Goal: Task Accomplishment & Management: Manage account settings

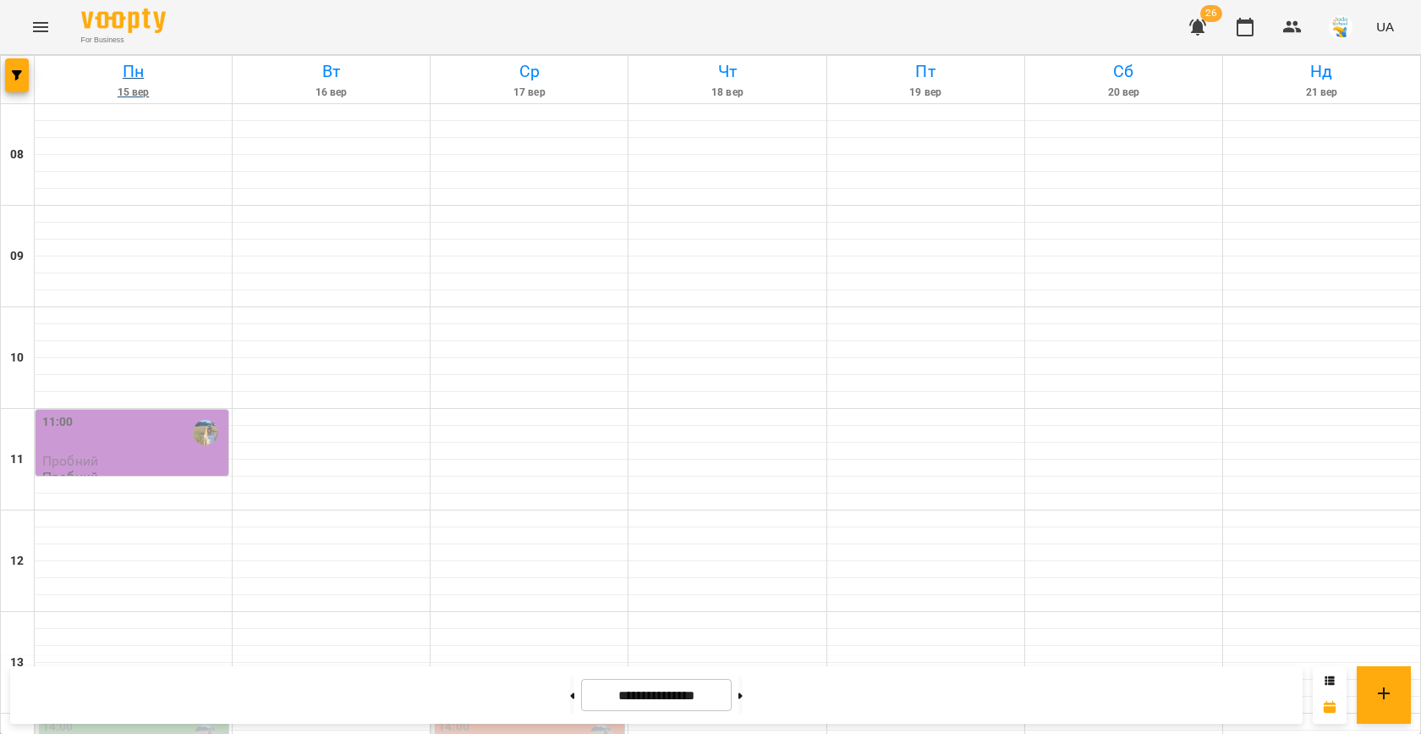
scroll to position [867, 0]
click at [12, 80] on button "button" at bounding box center [17, 75] width 24 height 34
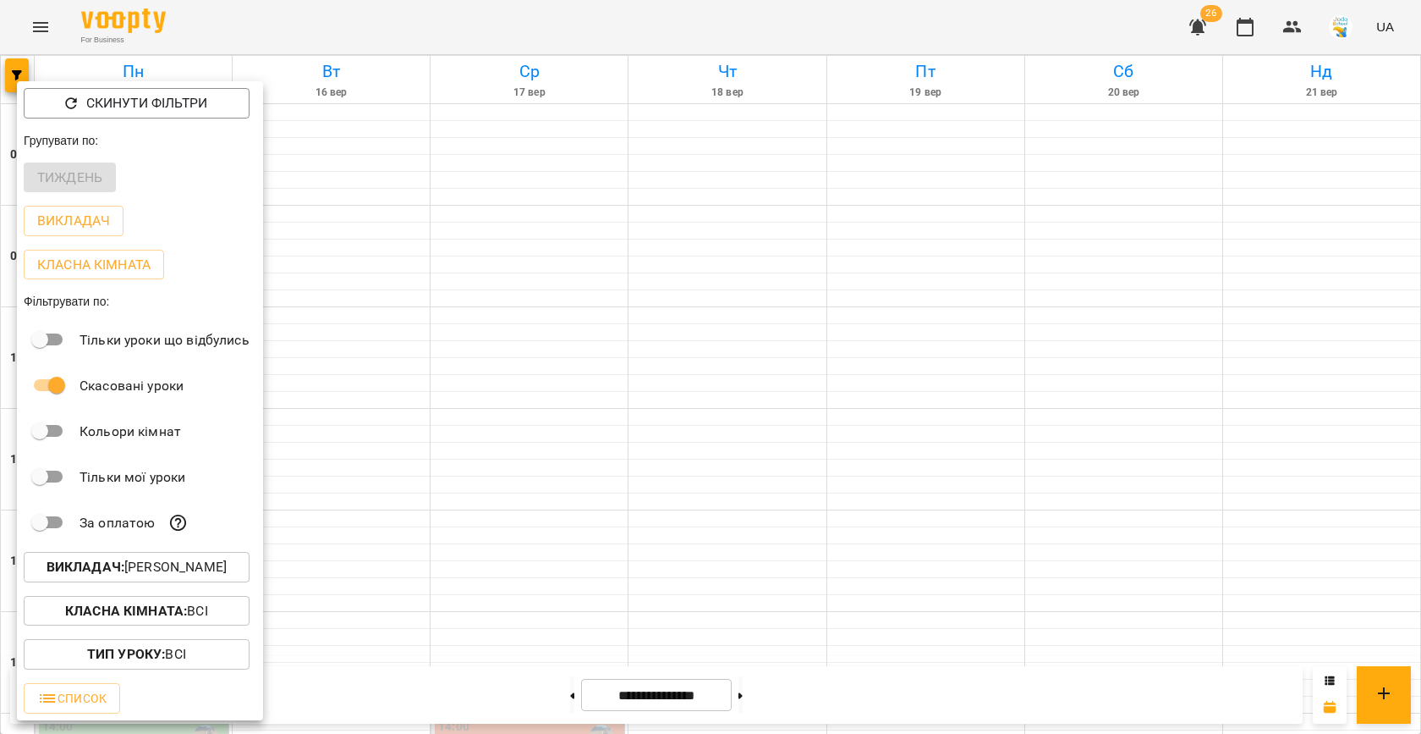
click at [146, 574] on p "Викладач : [PERSON_NAME]" at bounding box center [137, 567] width 180 height 20
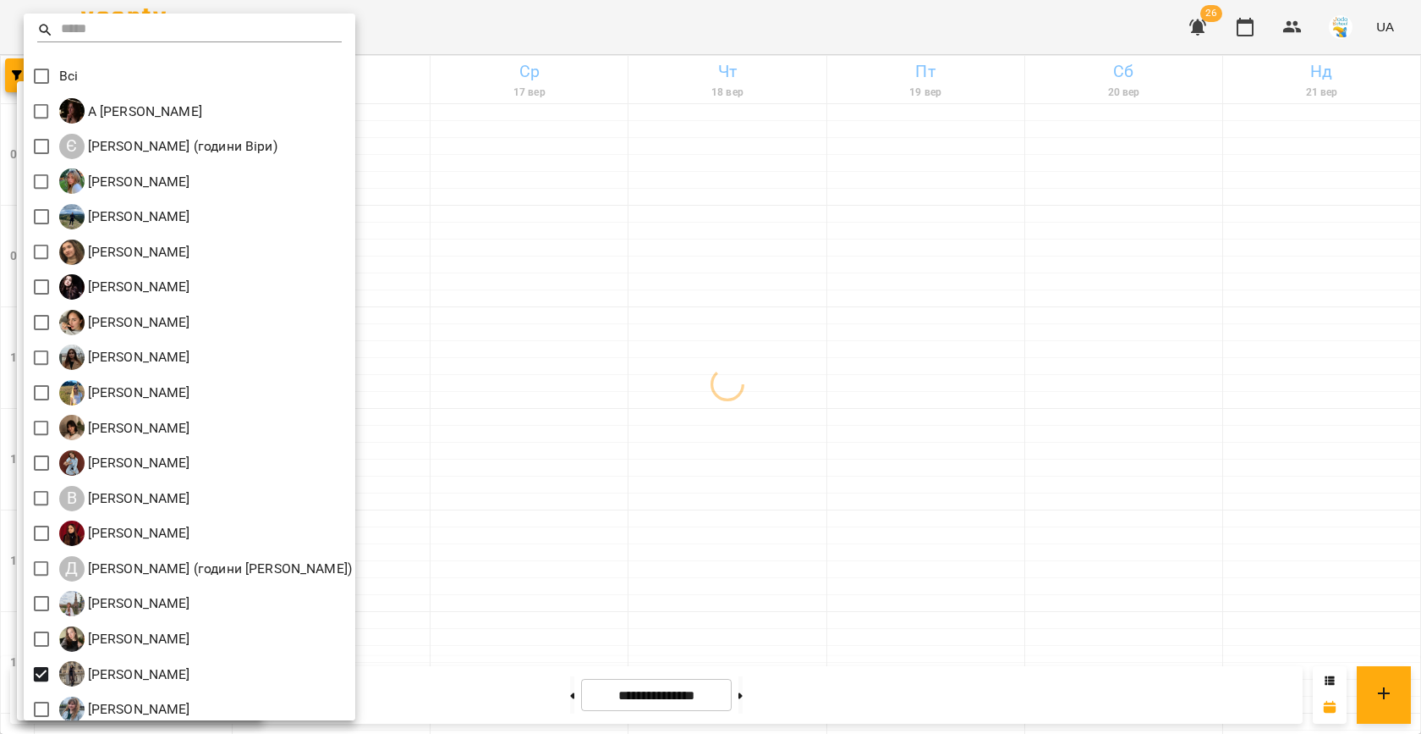
click at [509, 425] on div at bounding box center [710, 367] width 1421 height 734
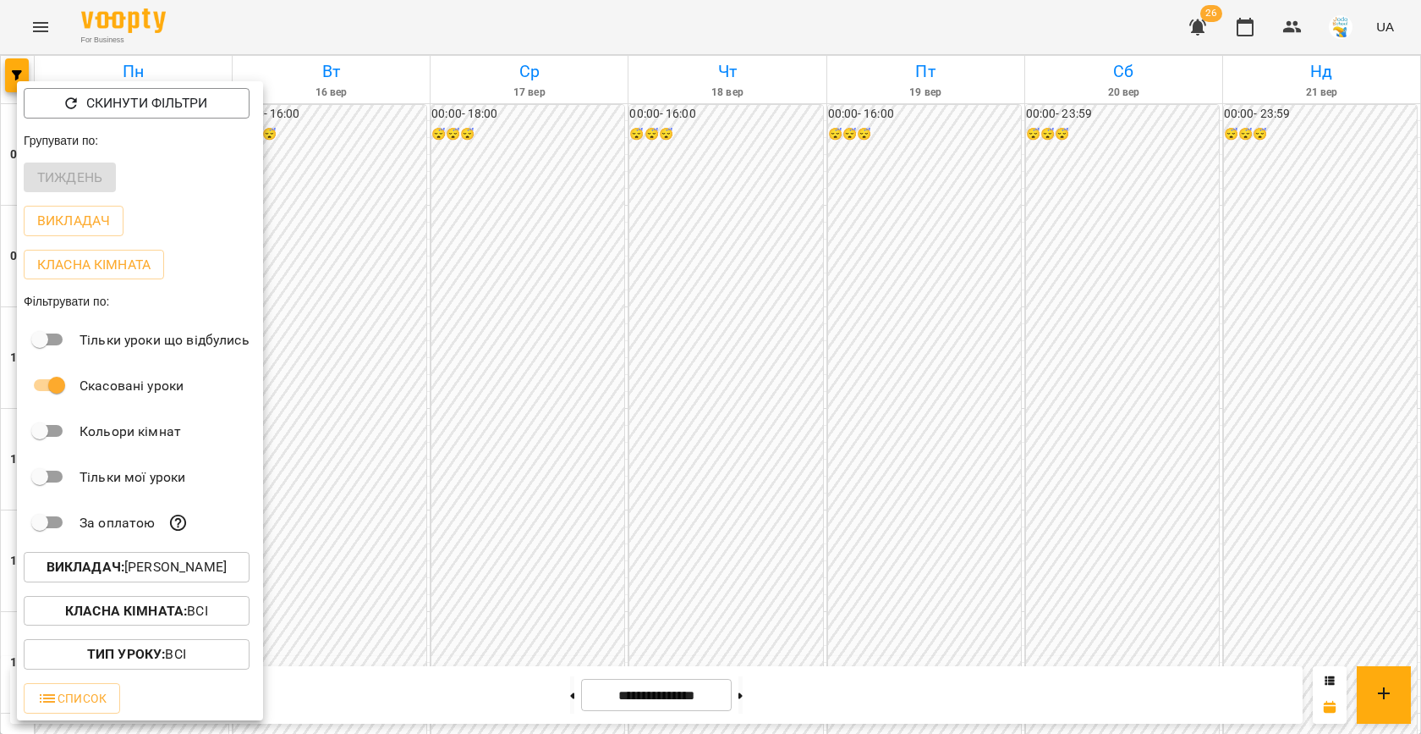
click at [509, 425] on div at bounding box center [710, 367] width 1421 height 734
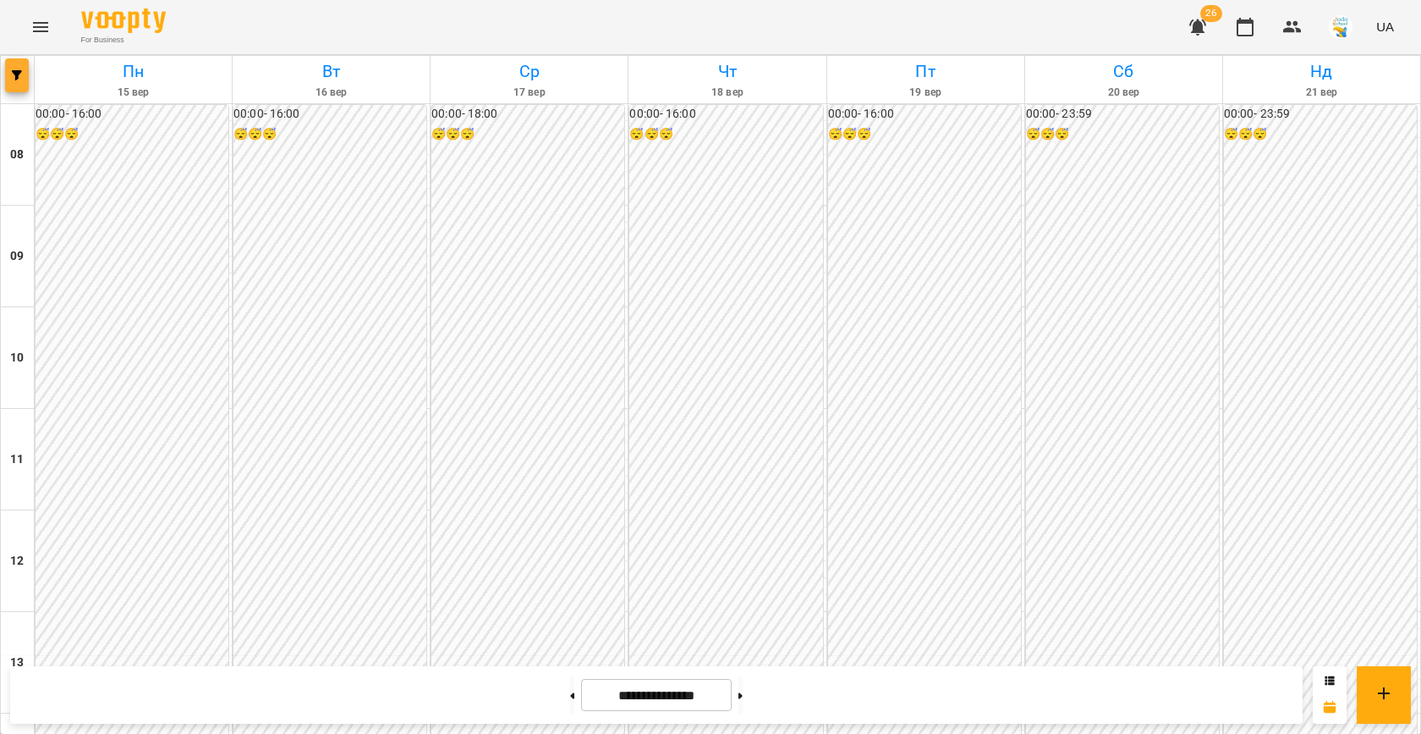
click at [13, 77] on icon "button" at bounding box center [17, 75] width 10 height 10
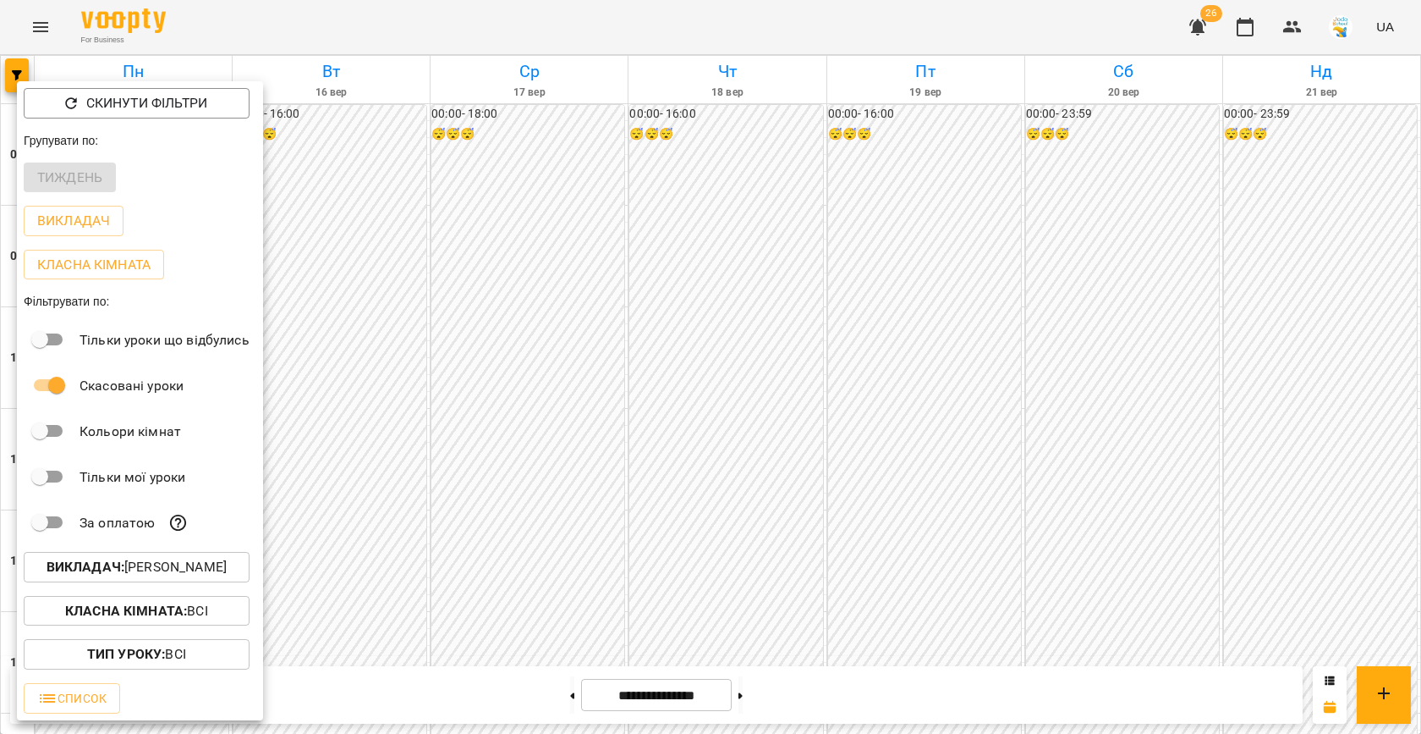
click at [186, 569] on p "Викладач : [PERSON_NAME]" at bounding box center [137, 567] width 180 height 20
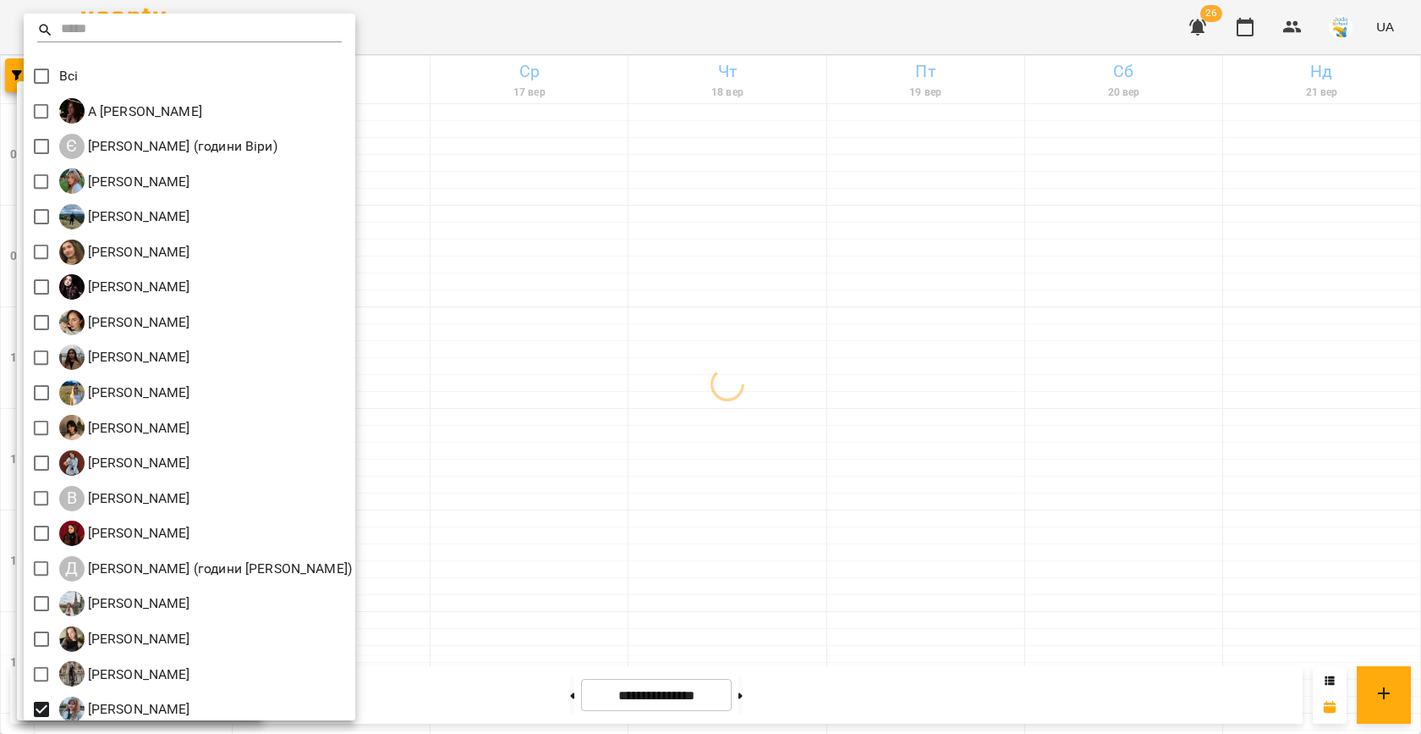
click at [519, 442] on div at bounding box center [710, 367] width 1421 height 734
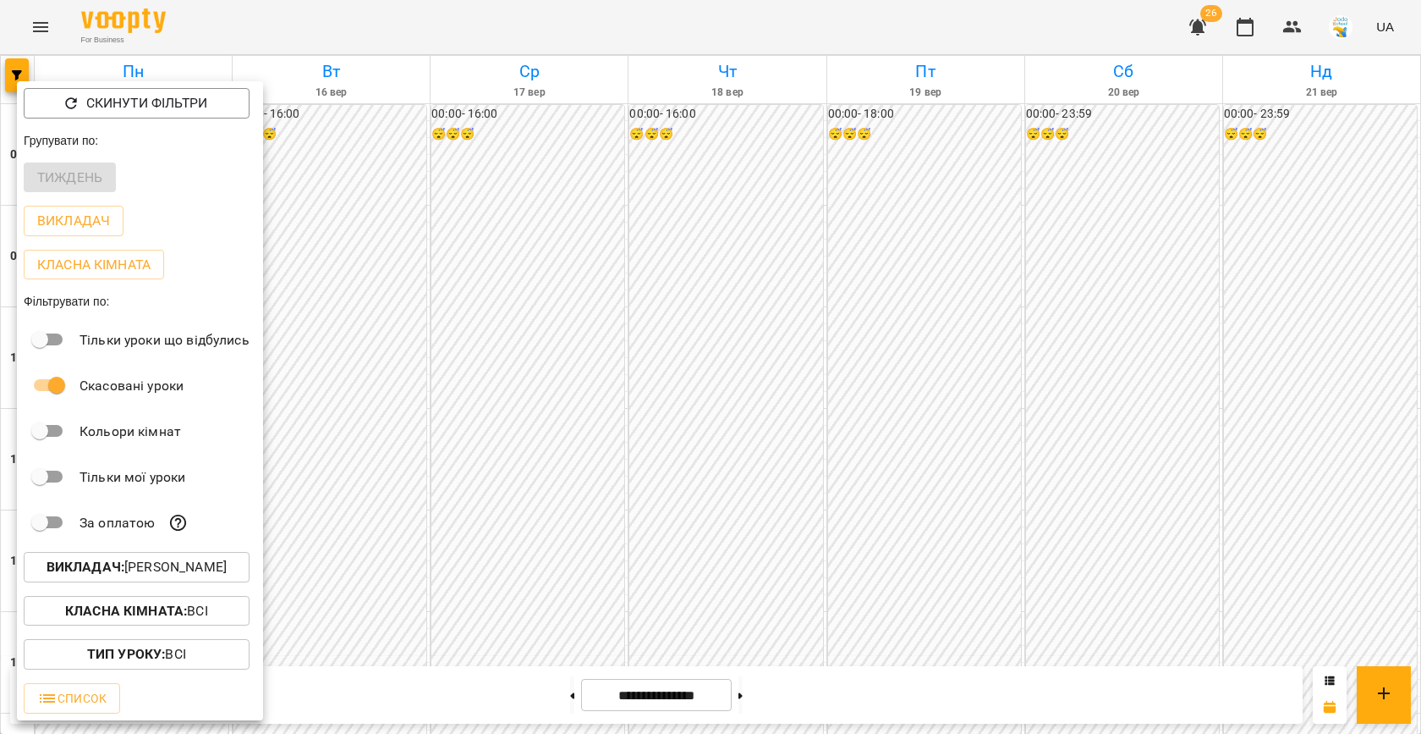
click at [519, 442] on div at bounding box center [710, 367] width 1421 height 734
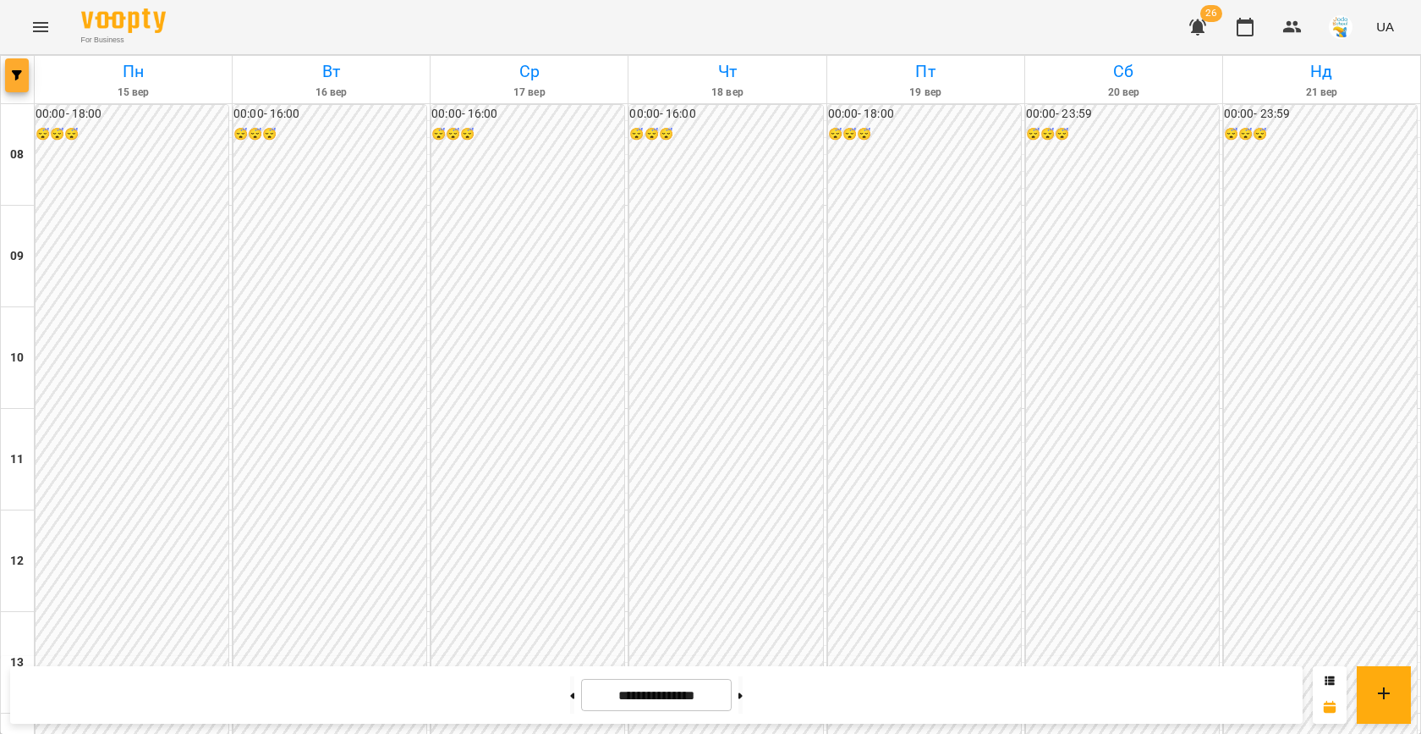
click at [17, 81] on button "button" at bounding box center [17, 75] width 24 height 34
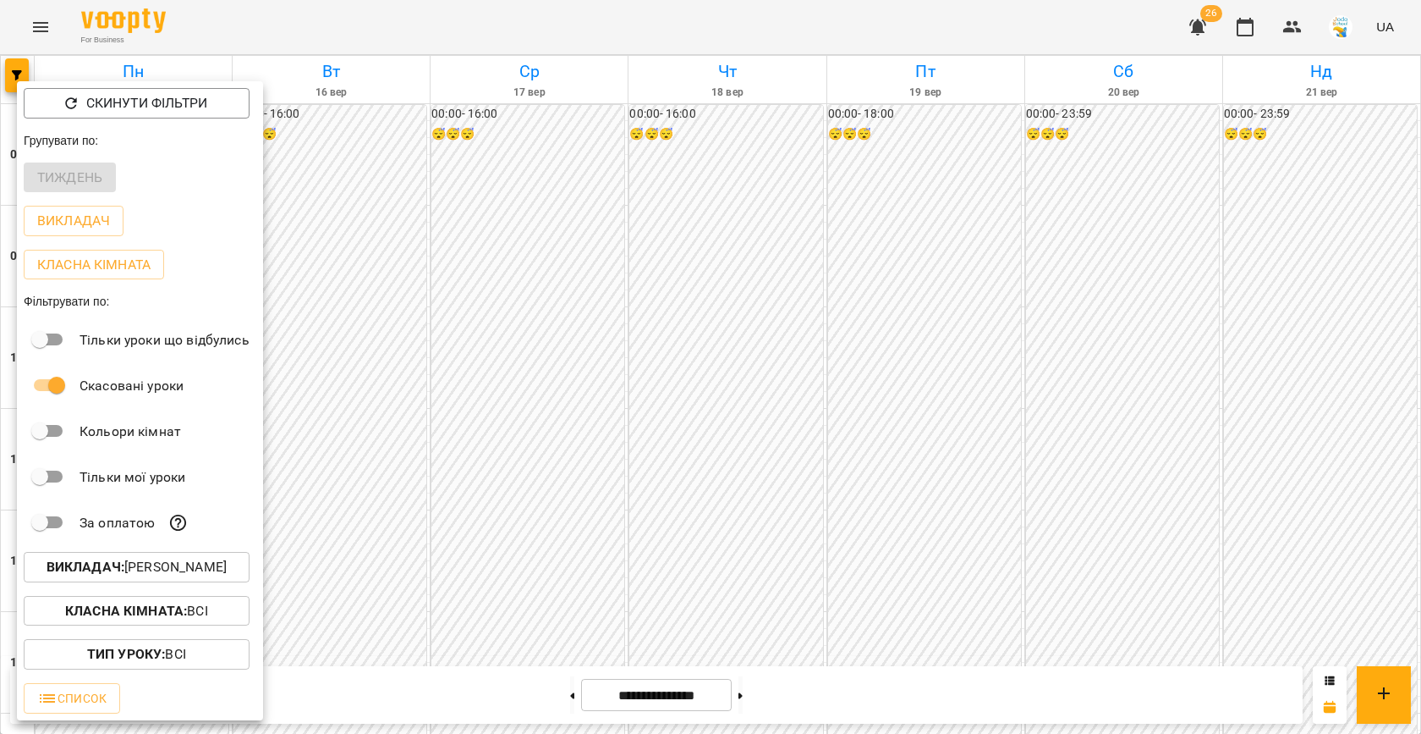
click at [185, 558] on button "Викладач : [PERSON_NAME]" at bounding box center [137, 567] width 226 height 30
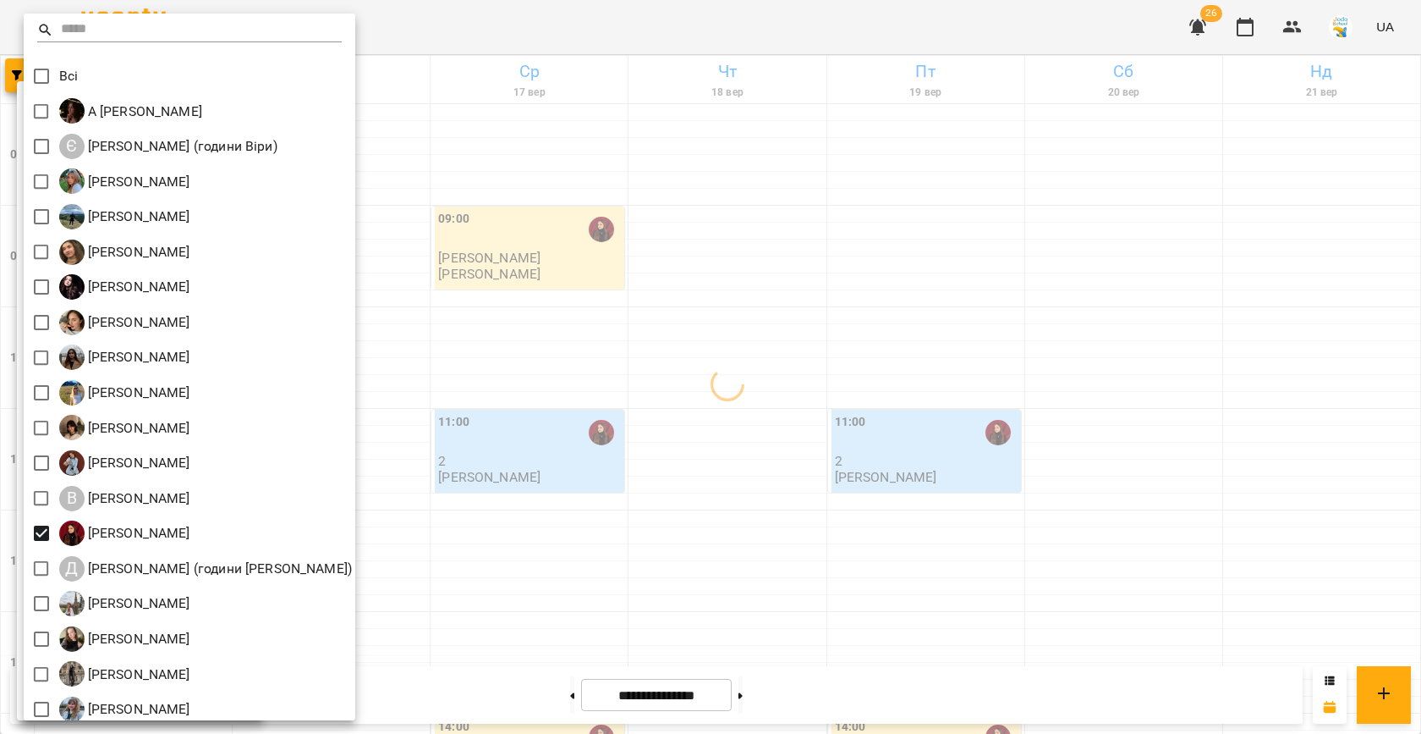
click at [618, 354] on div at bounding box center [710, 367] width 1421 height 734
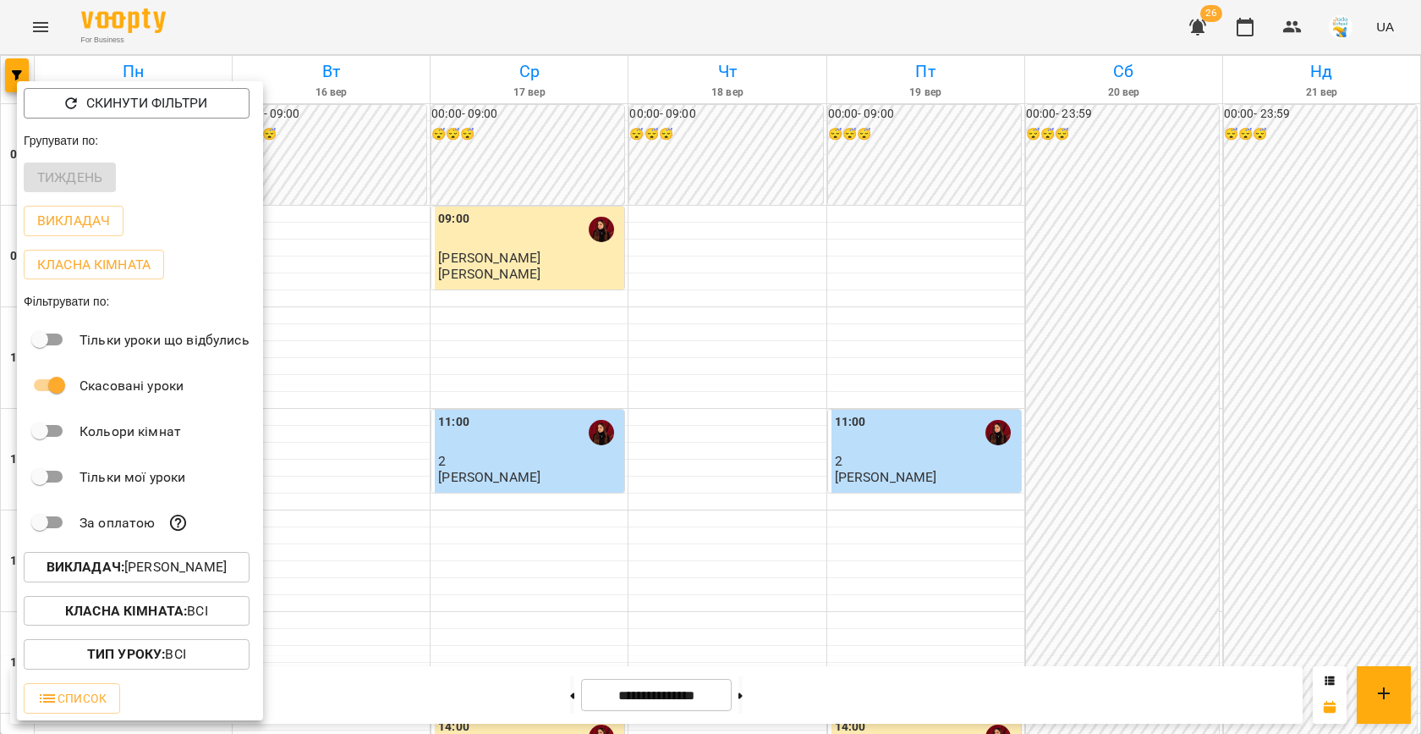
click at [618, 354] on div at bounding box center [710, 367] width 1421 height 734
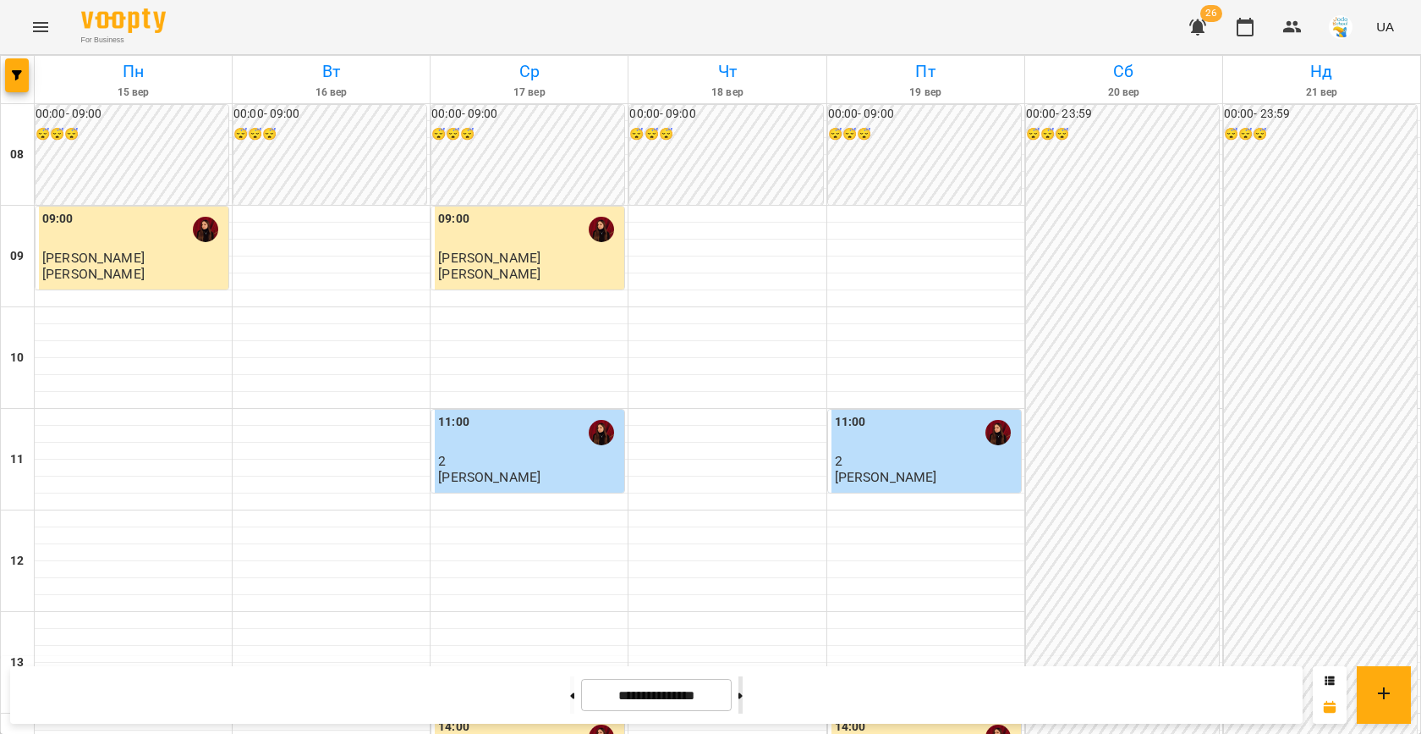
click at [743, 690] on button at bounding box center [741, 694] width 4 height 37
type input "**********"
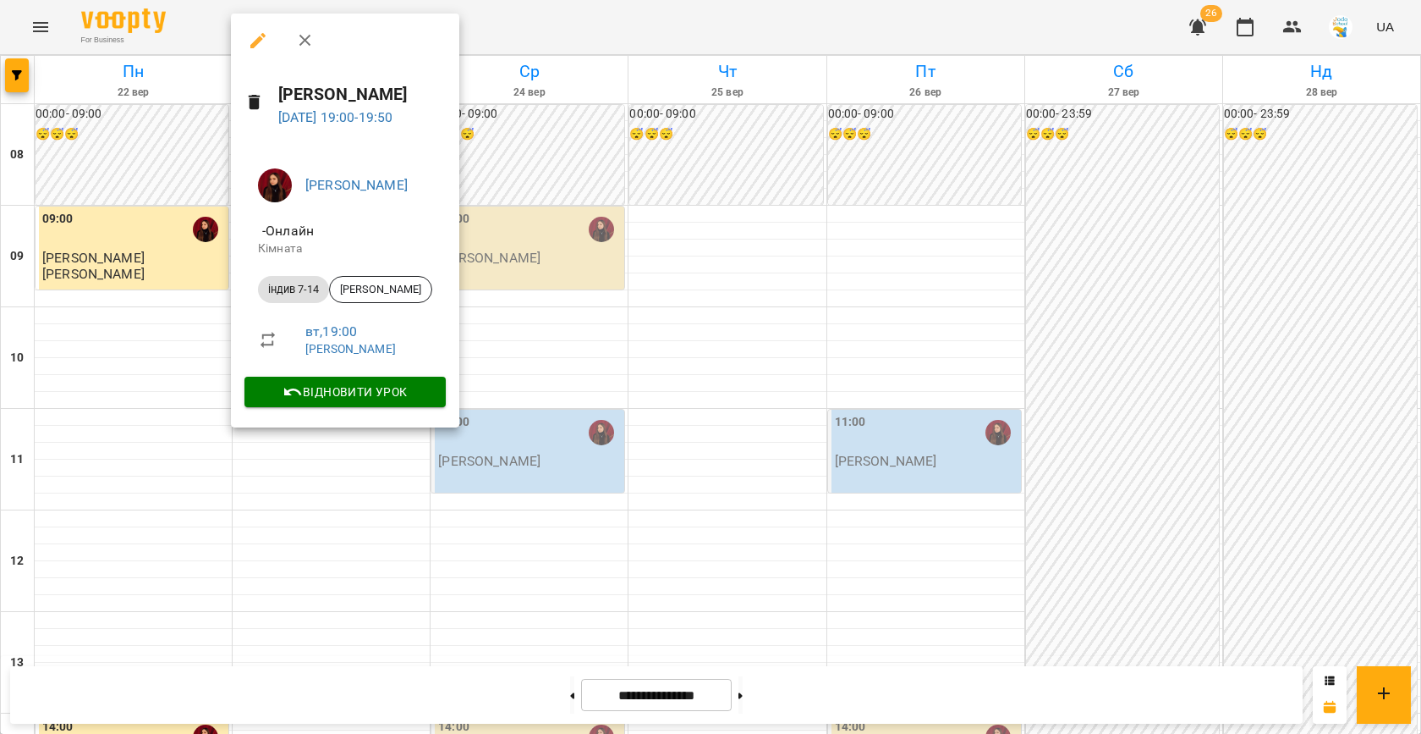
click at [651, 362] on div at bounding box center [710, 367] width 1421 height 734
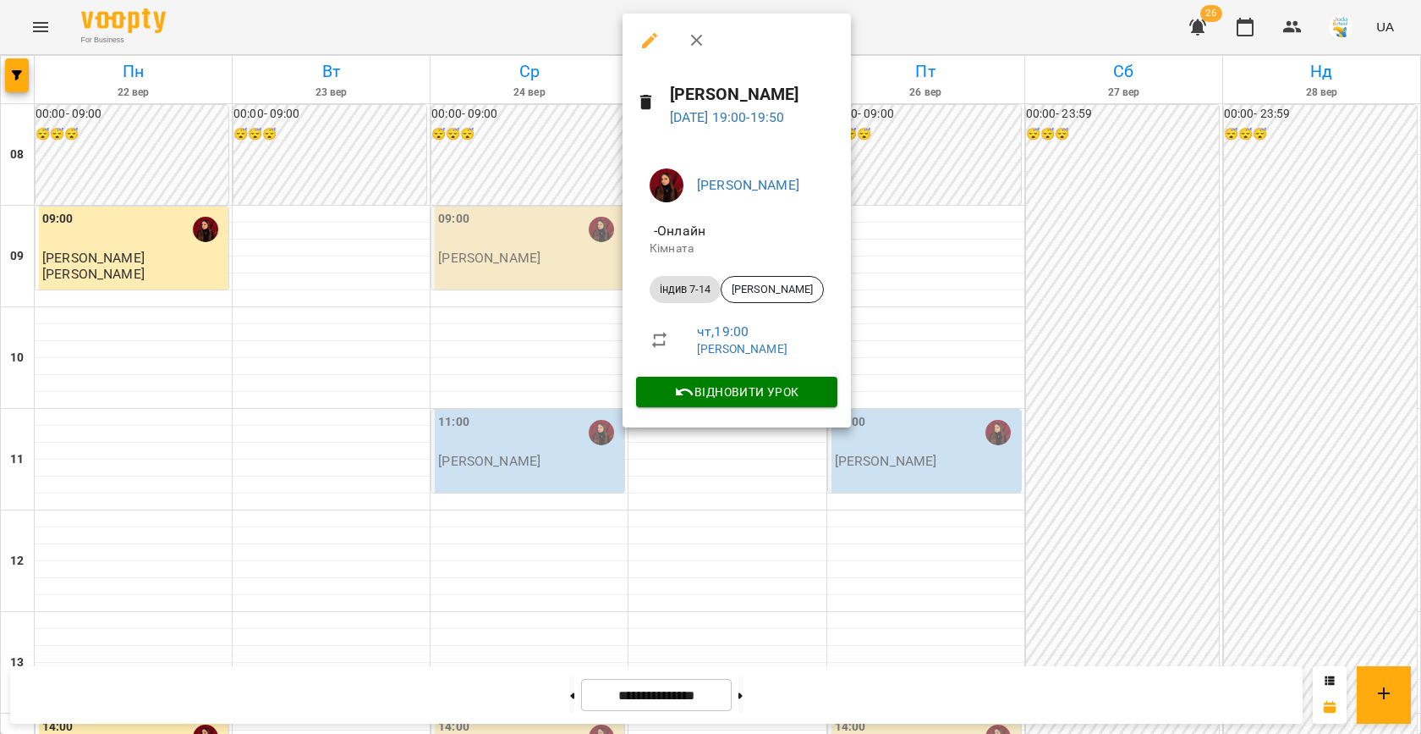
click at [513, 404] on div at bounding box center [710, 367] width 1421 height 734
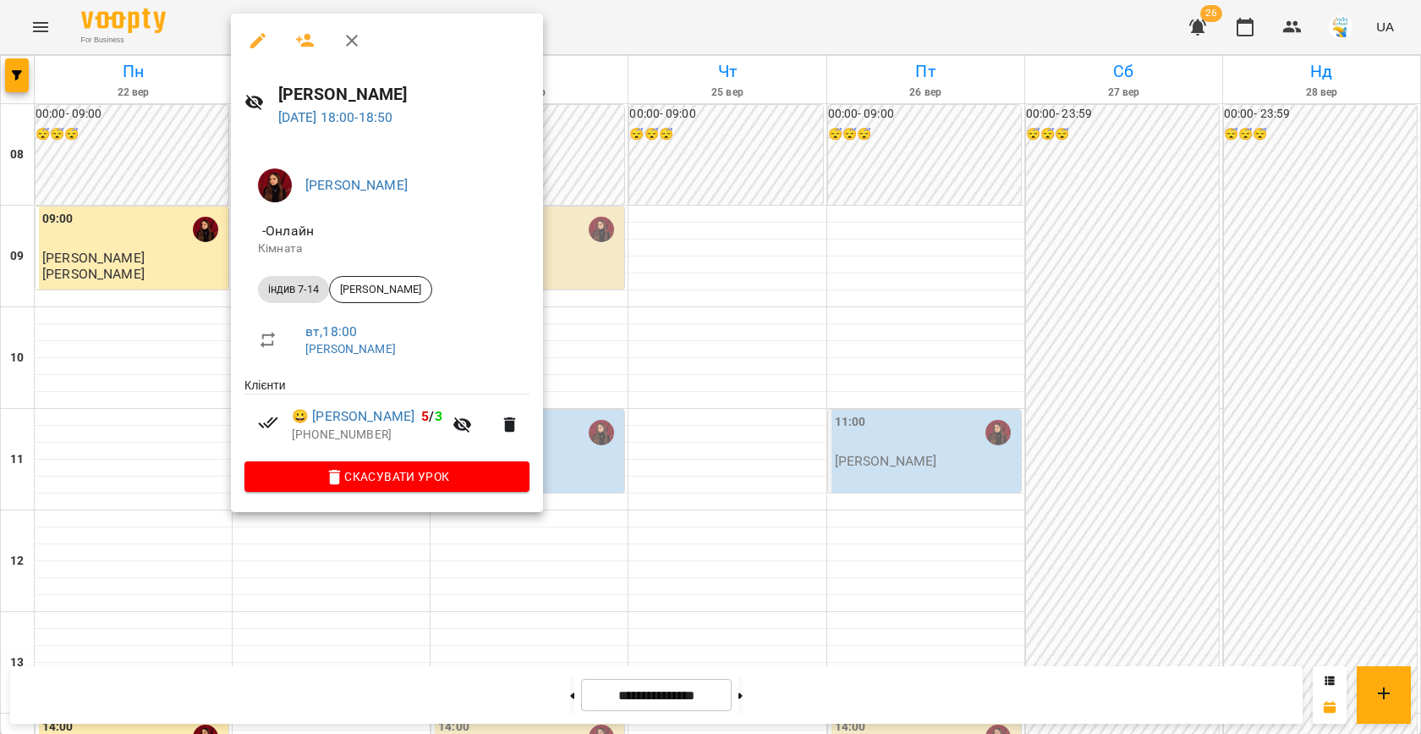
click at [700, 278] on div at bounding box center [710, 367] width 1421 height 734
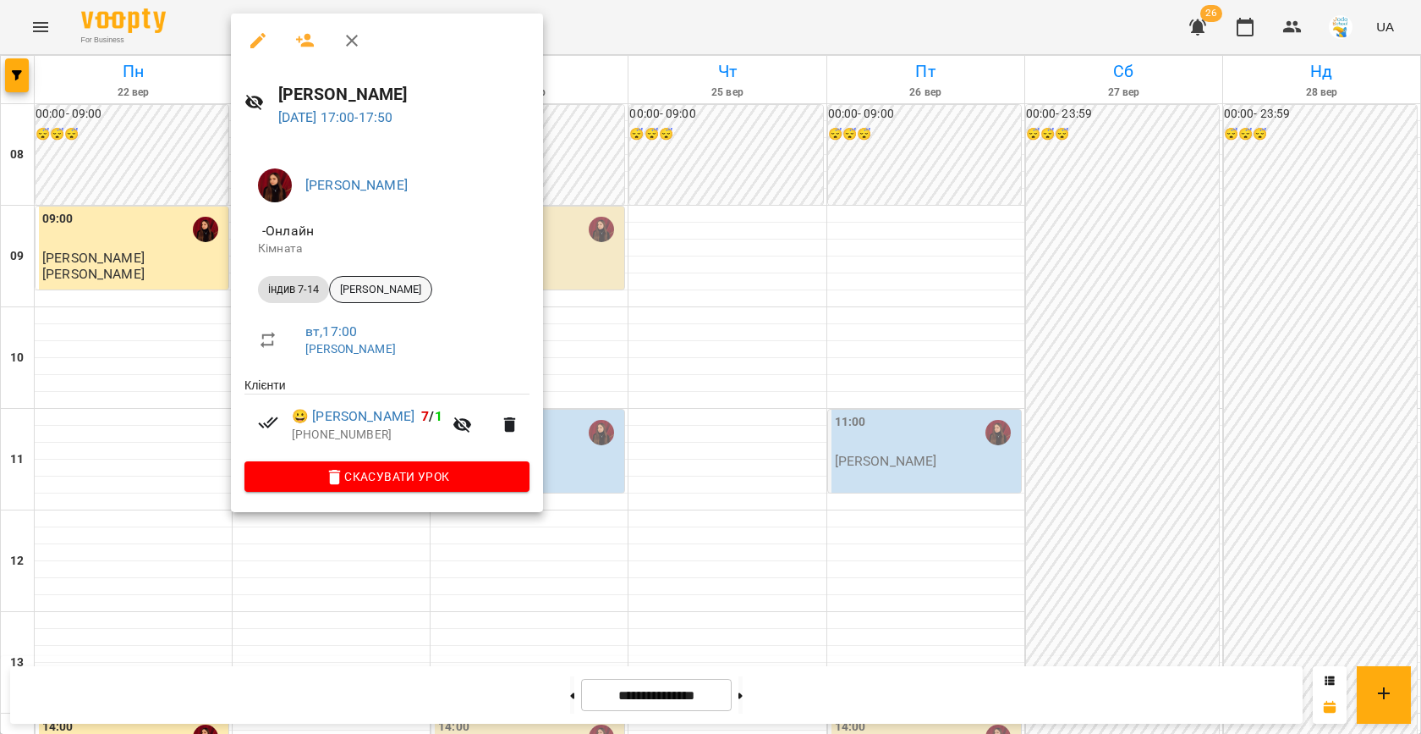
click at [410, 291] on span "[PERSON_NAME]" at bounding box center [381, 289] width 102 height 15
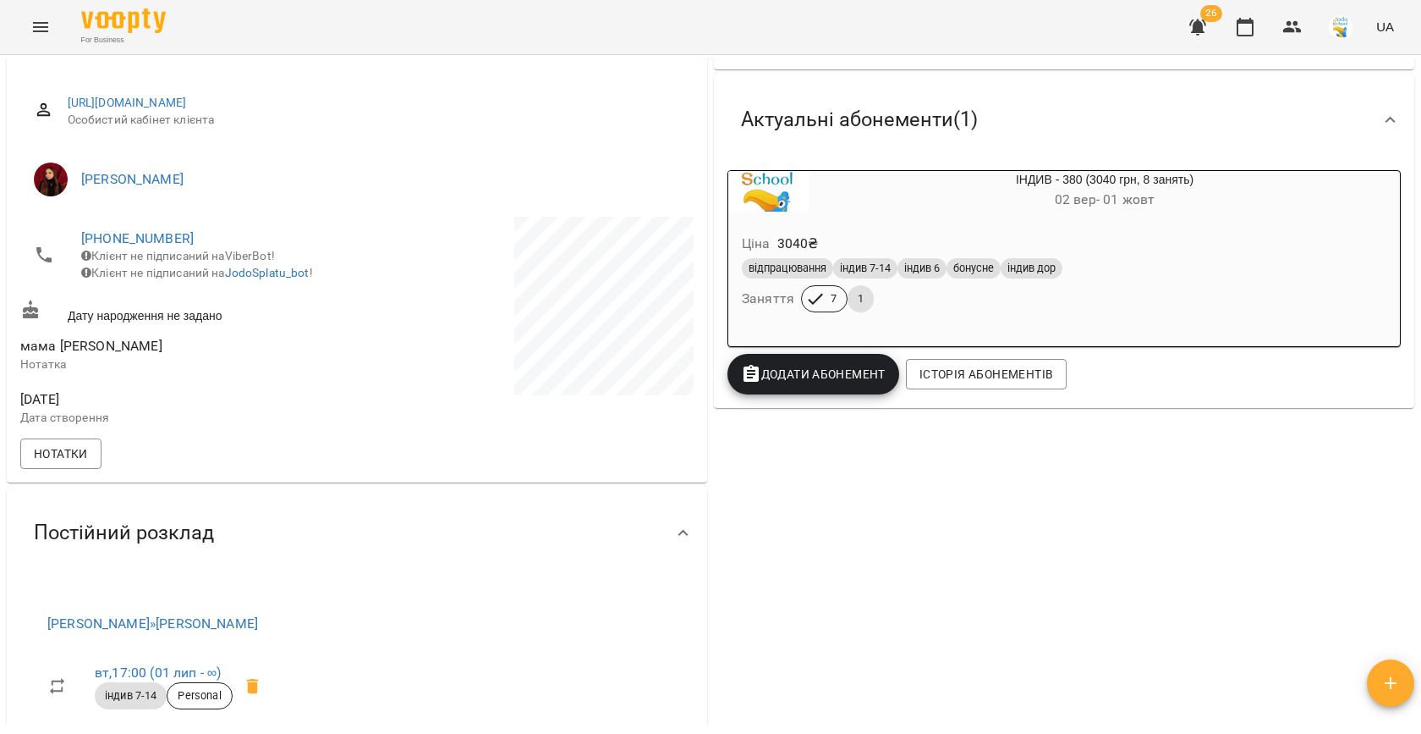
scroll to position [228, 0]
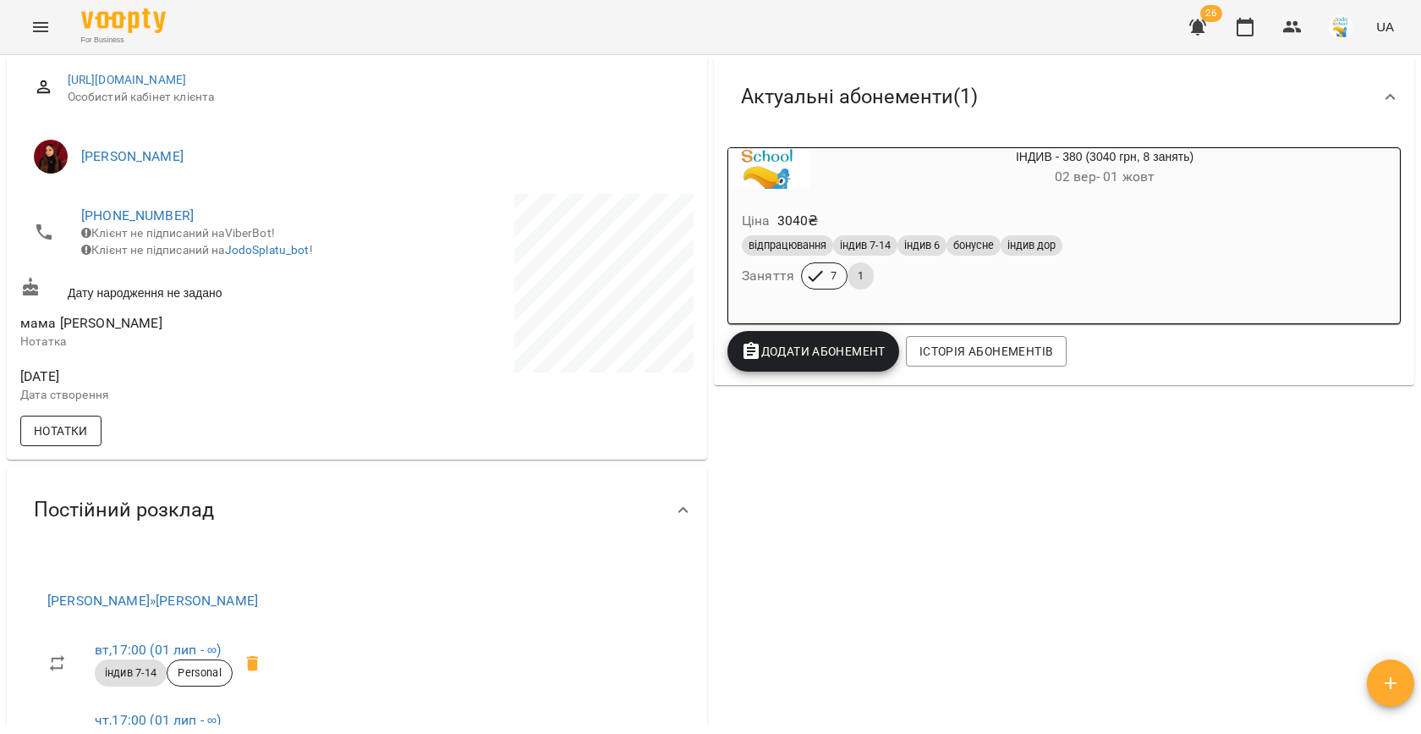
click at [81, 441] on span "Нотатки" at bounding box center [61, 431] width 54 height 20
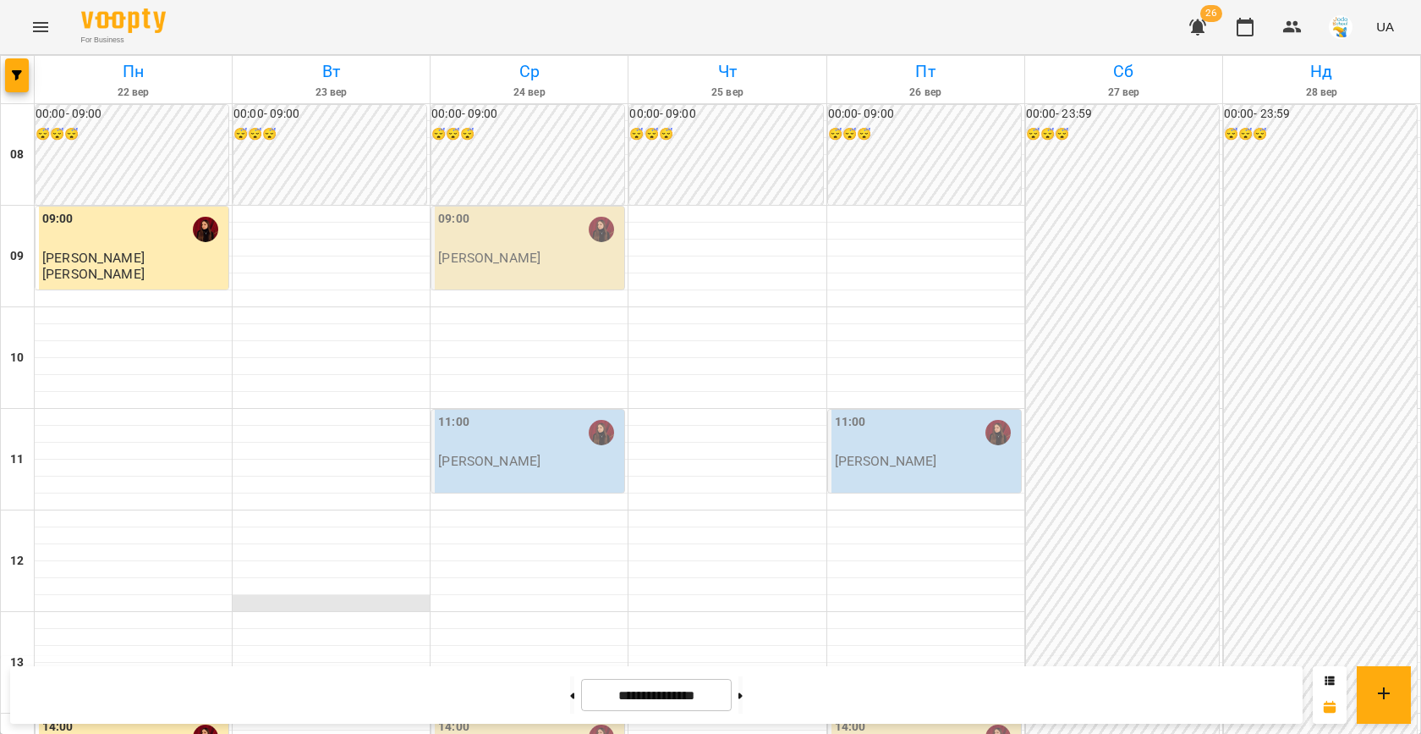
scroll to position [614, 0]
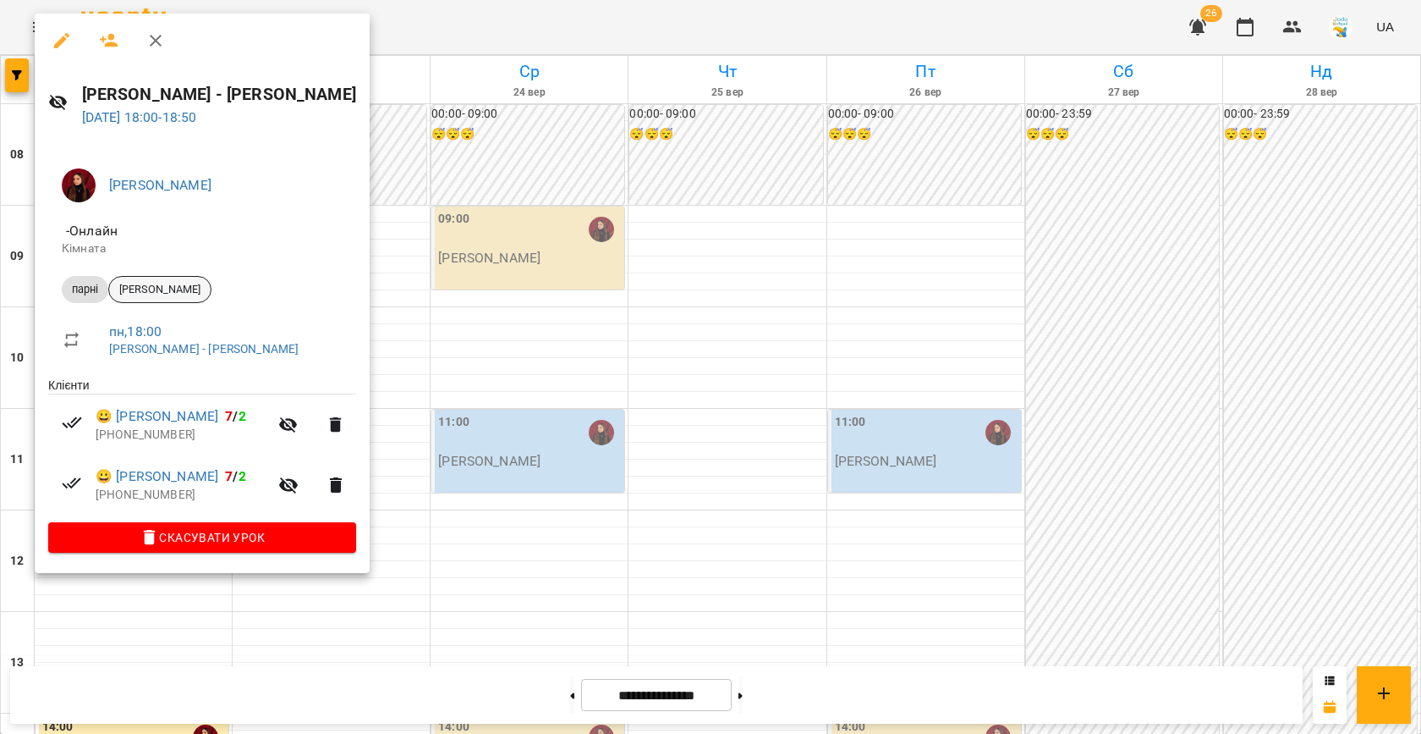
click at [203, 286] on span "[PERSON_NAME]" at bounding box center [160, 289] width 102 height 15
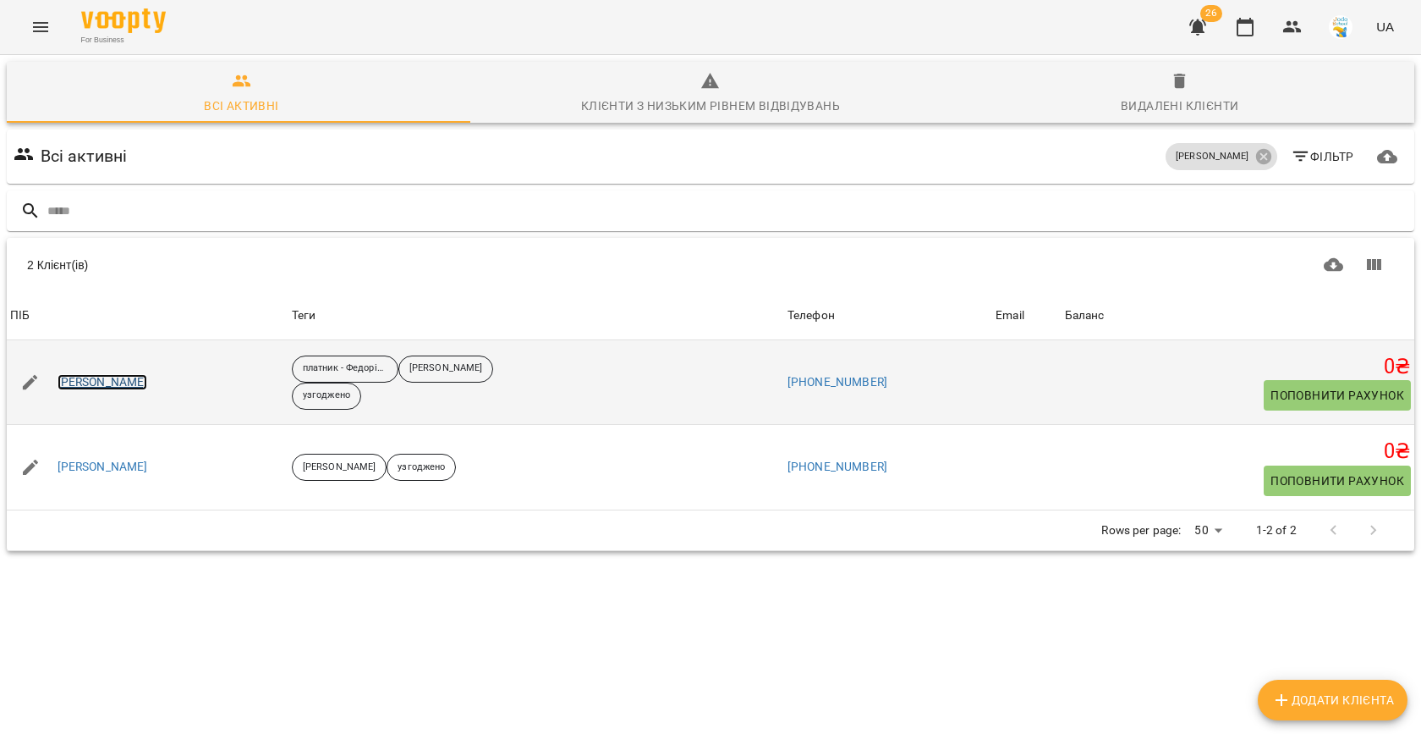
click at [112, 376] on link "[PERSON_NAME]" at bounding box center [103, 382] width 91 height 17
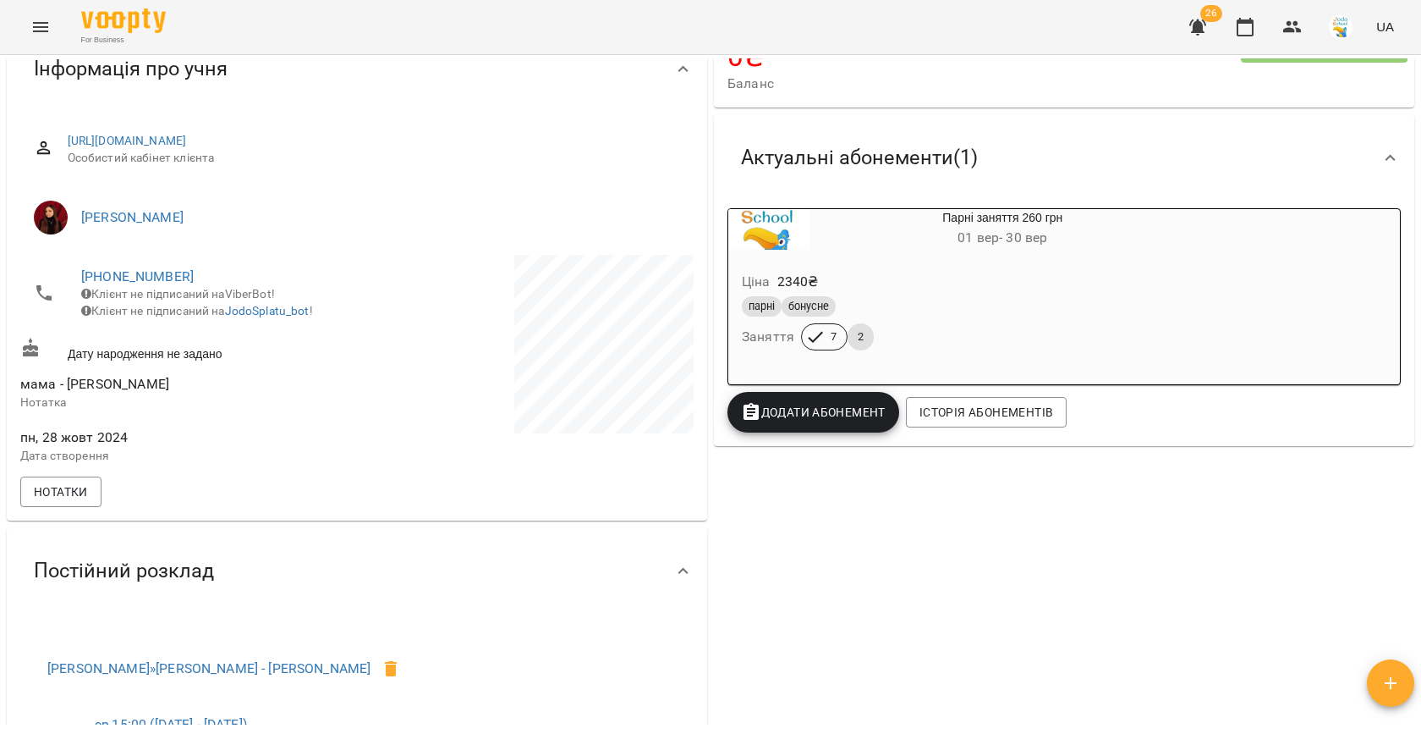
scroll to position [179, 0]
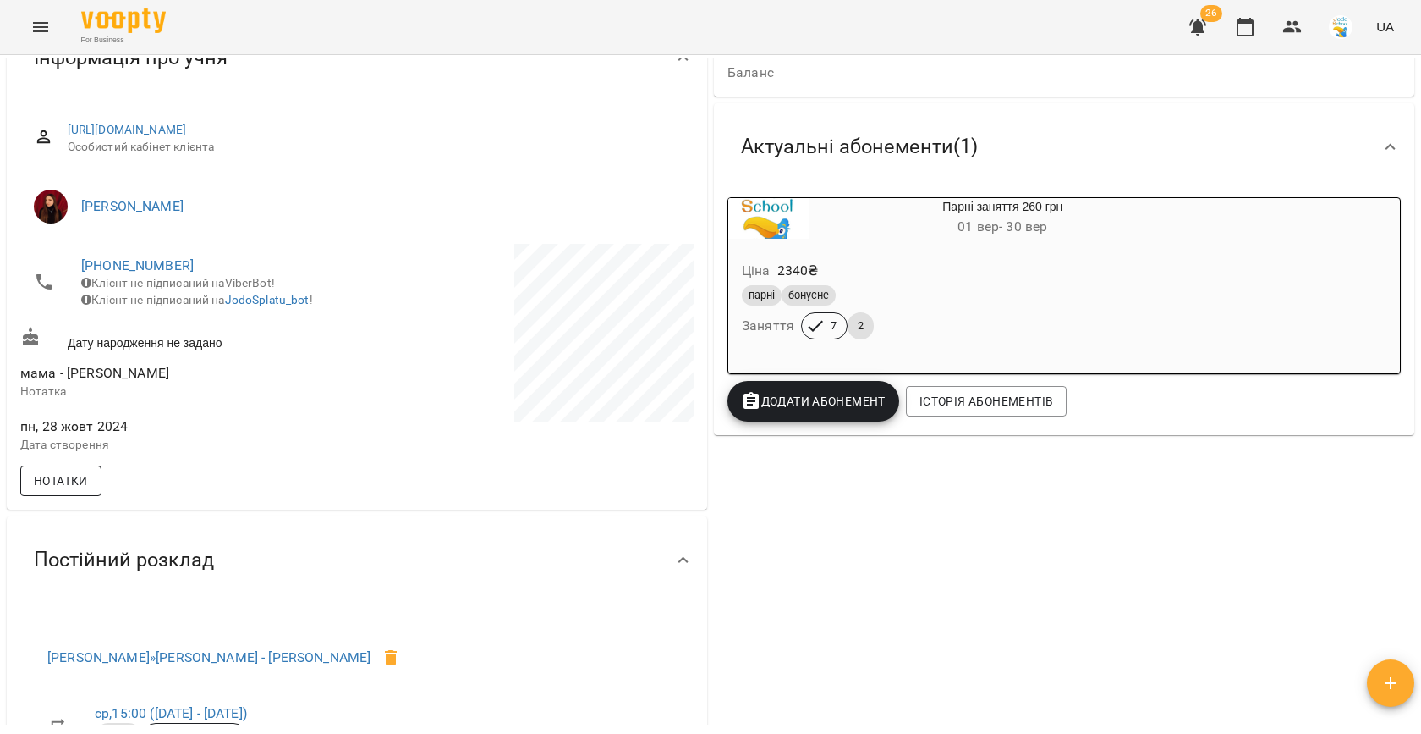
click at [81, 485] on span "Нотатки" at bounding box center [61, 480] width 54 height 20
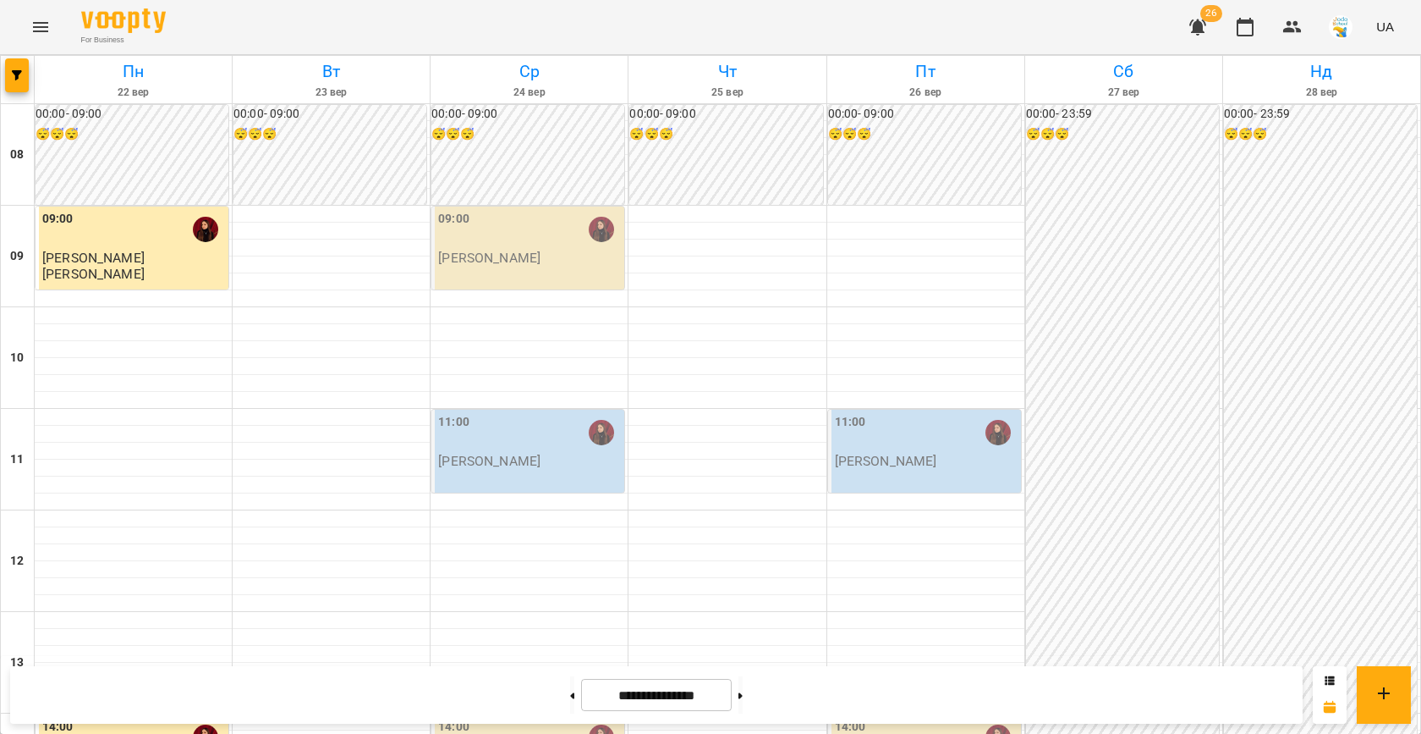
scroll to position [686, 0]
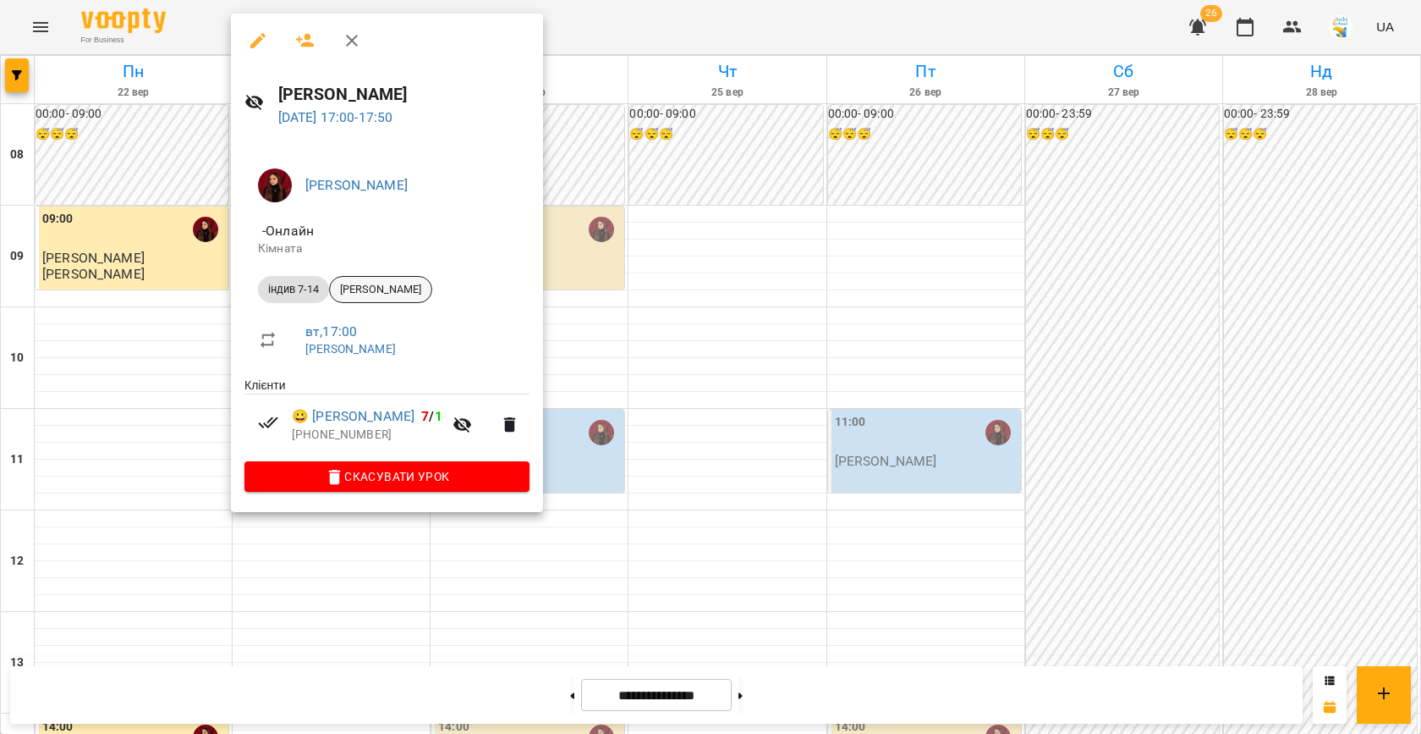
click at [372, 293] on span "[PERSON_NAME]" at bounding box center [381, 289] width 102 height 15
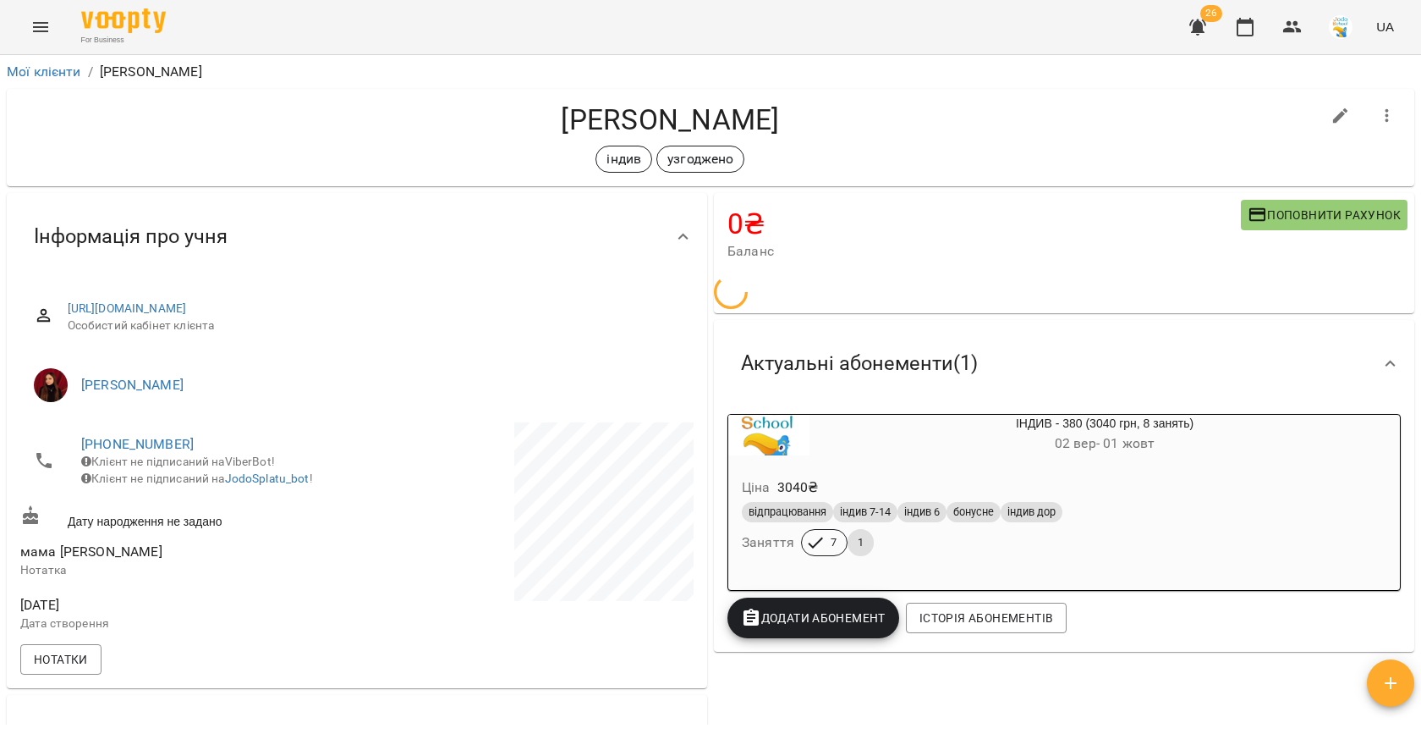
scroll to position [218, 0]
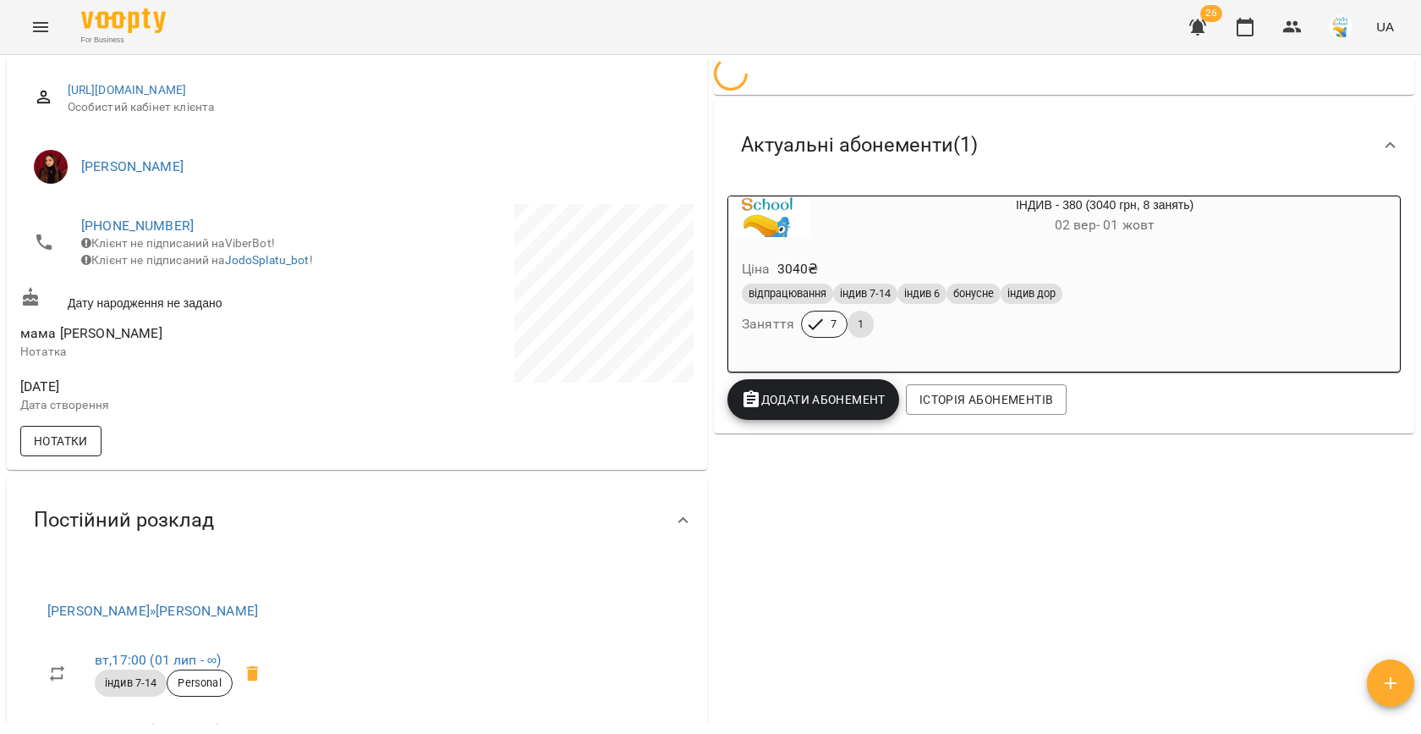
click at [83, 451] on span "Нотатки" at bounding box center [61, 441] width 54 height 20
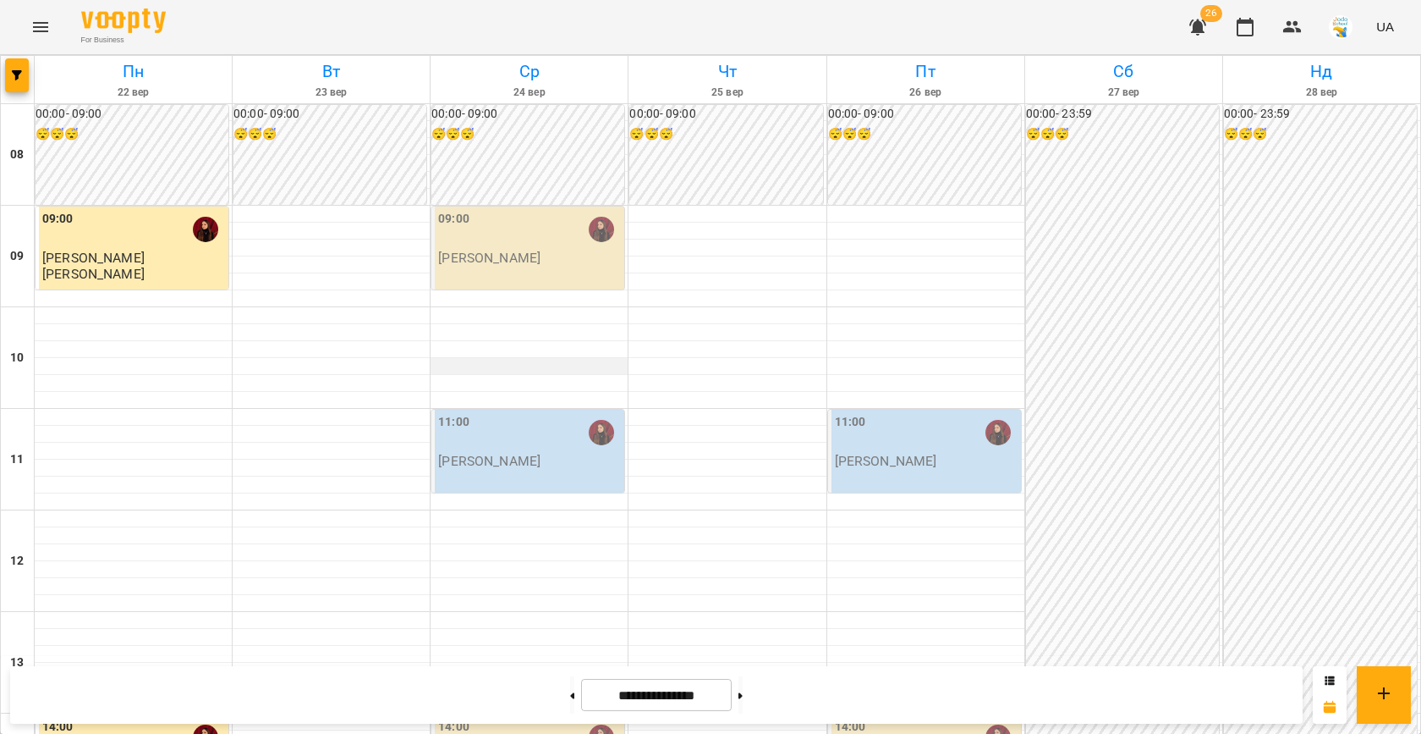
scroll to position [867, 0]
click at [1287, 36] on icon "button" at bounding box center [1293, 27] width 20 height 20
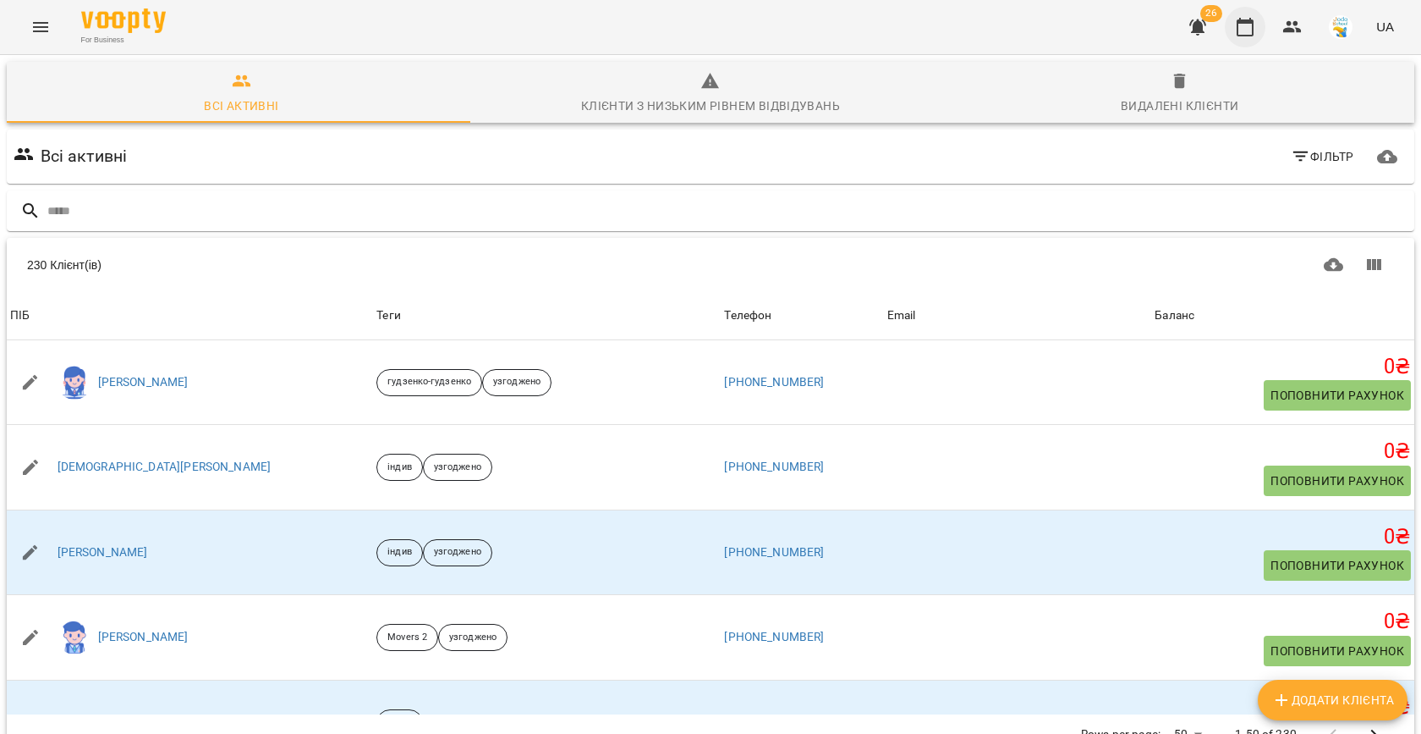
click at [1254, 34] on icon "button" at bounding box center [1245, 27] width 17 height 19
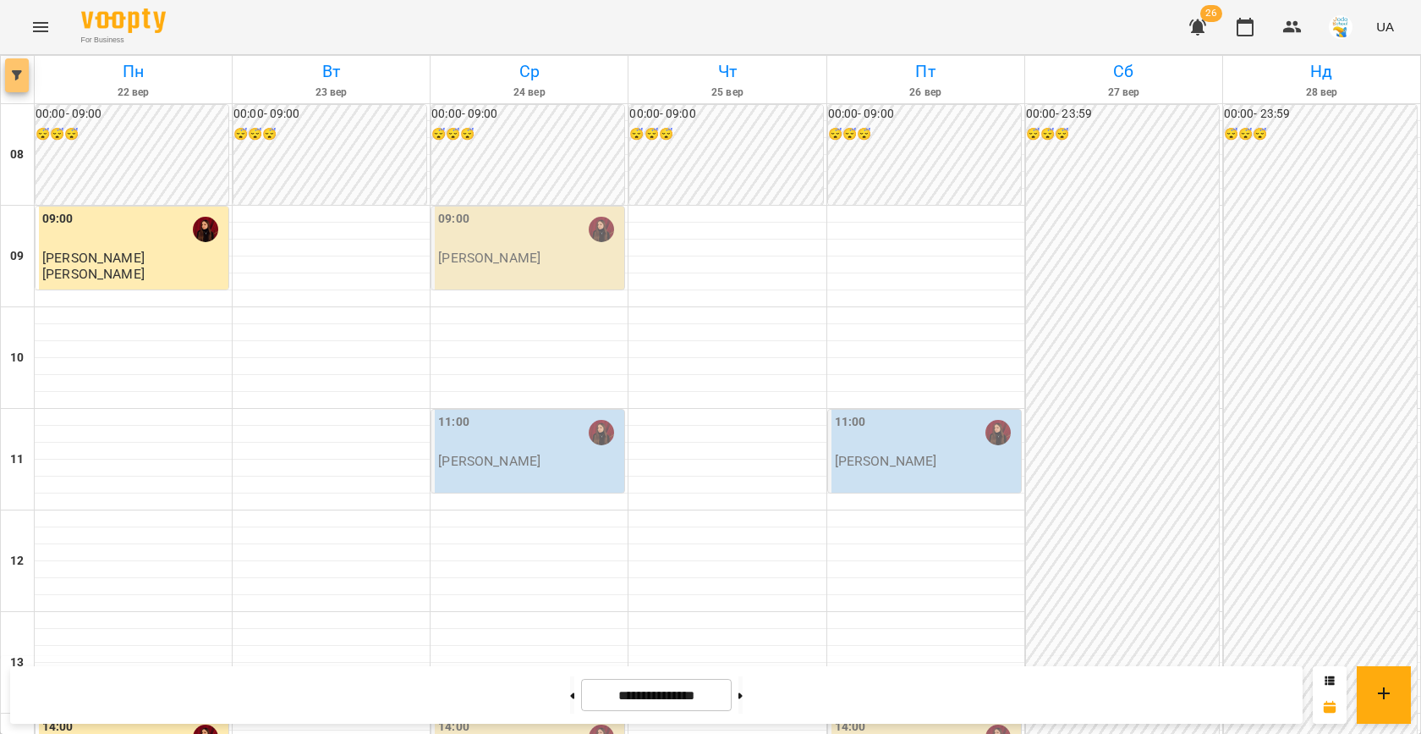
click at [19, 80] on icon "button" at bounding box center [17, 75] width 10 height 10
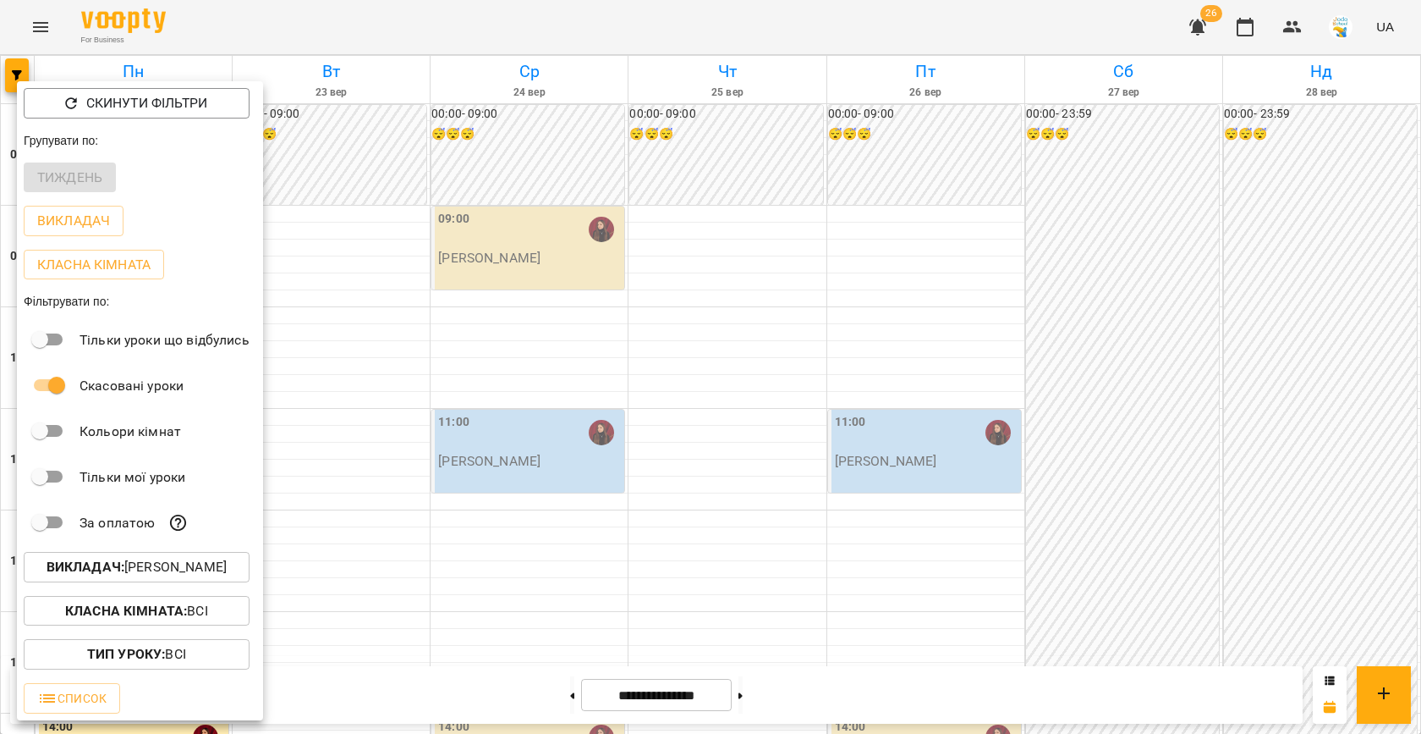
click at [189, 574] on p "Викладач : [PERSON_NAME]" at bounding box center [137, 567] width 180 height 20
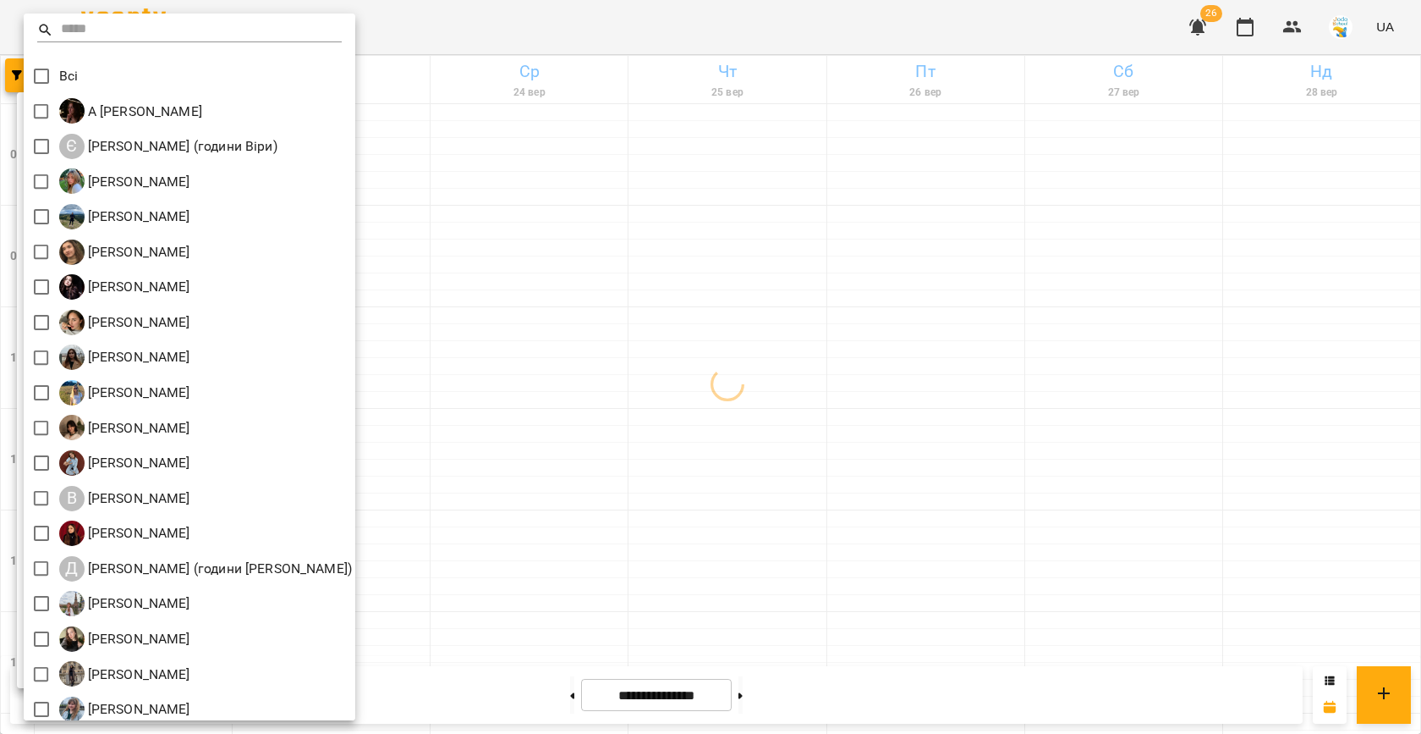
scroll to position [79, 0]
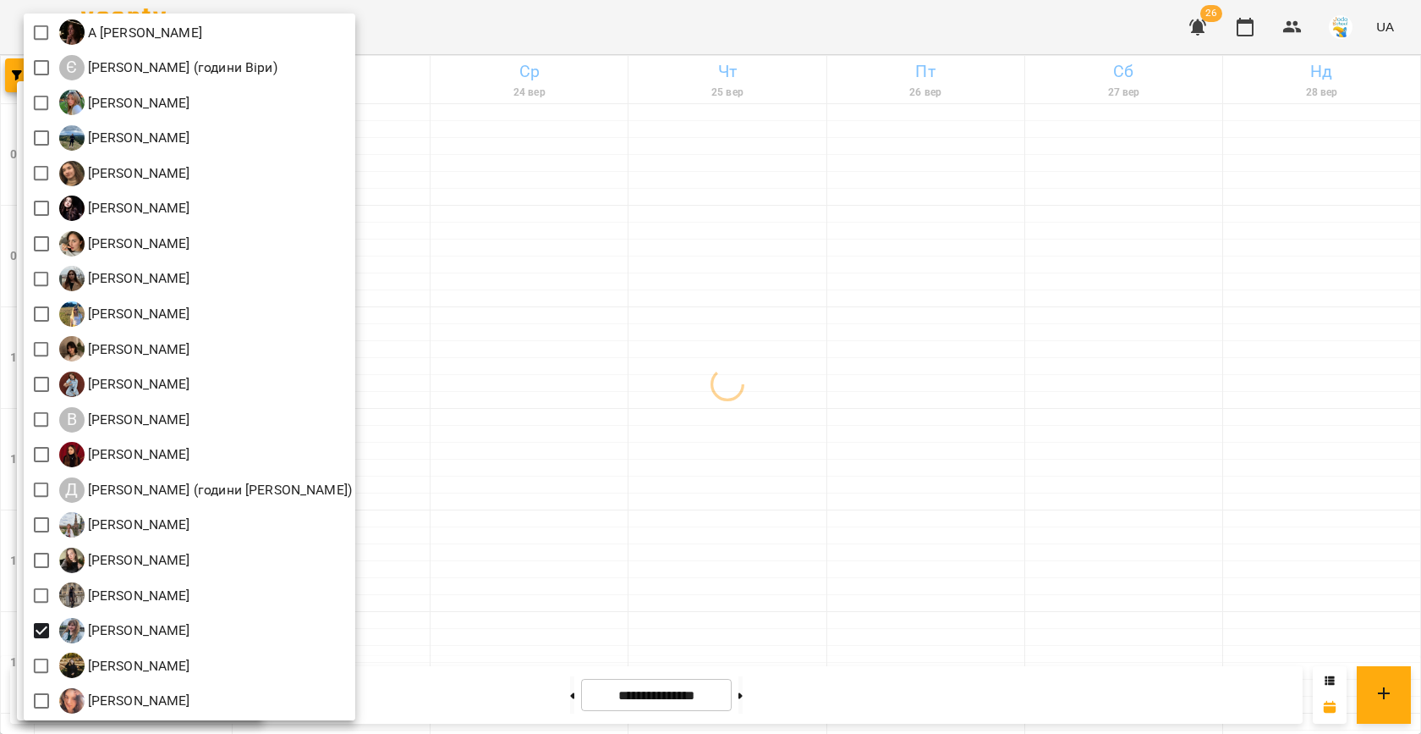
click at [502, 475] on div at bounding box center [710, 367] width 1421 height 734
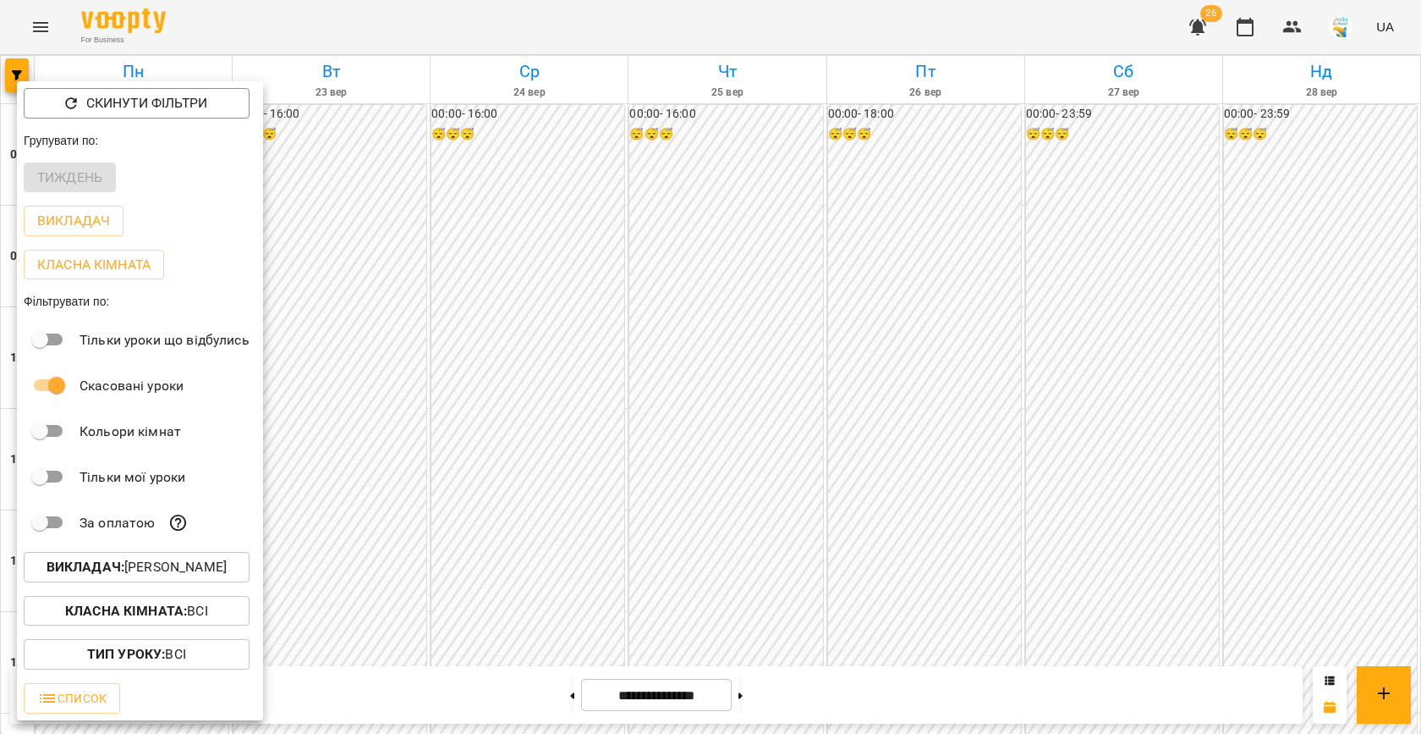
click at [580, 499] on div at bounding box center [710, 367] width 1421 height 734
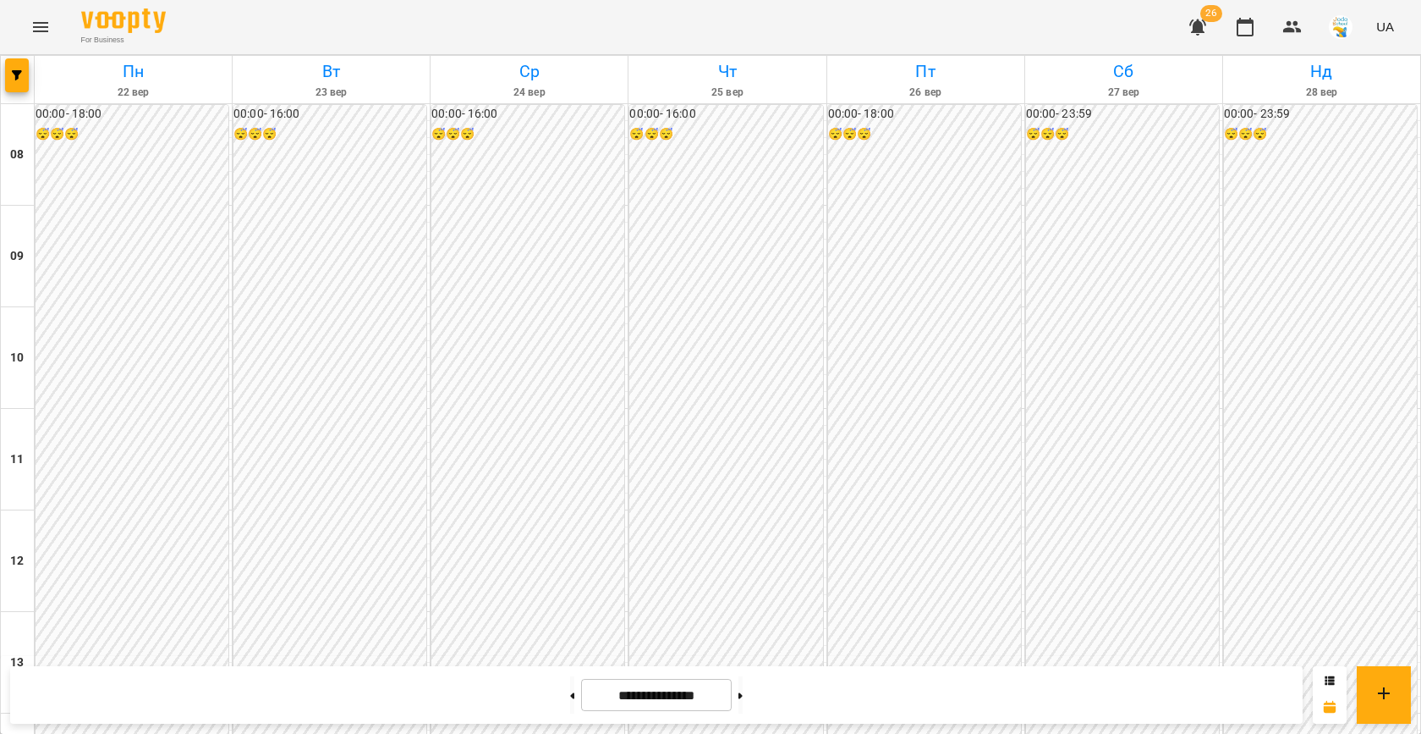
scroll to position [705, 0]
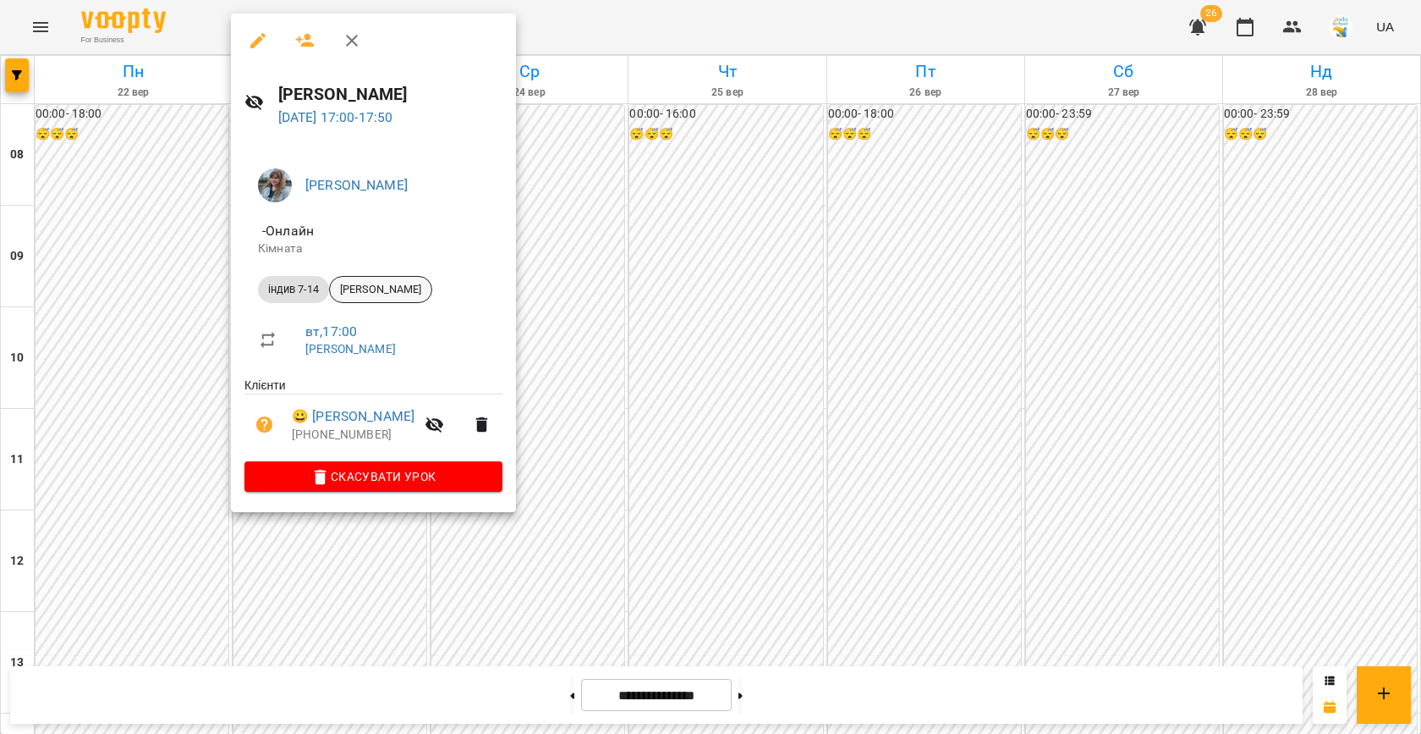
click at [396, 294] on span "[PERSON_NAME]" at bounding box center [381, 289] width 102 height 15
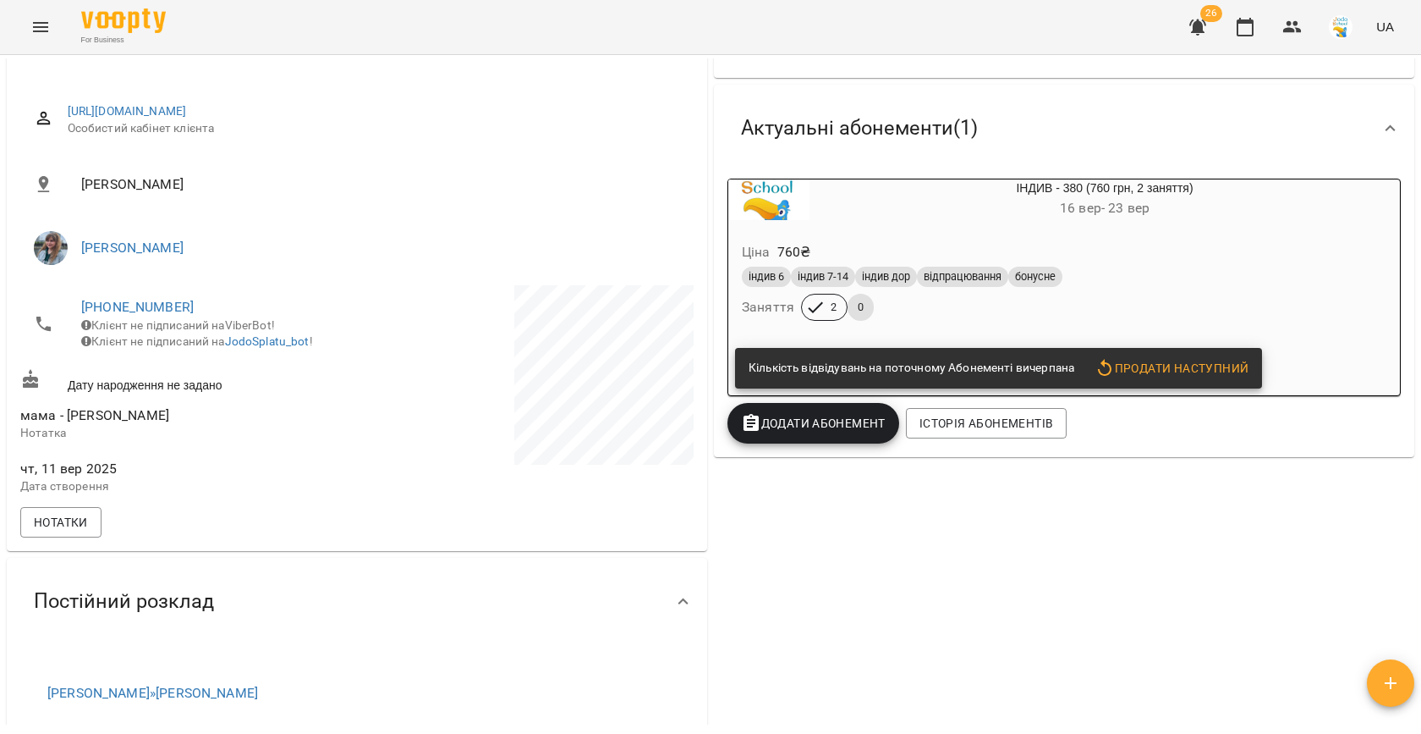
scroll to position [256, 0]
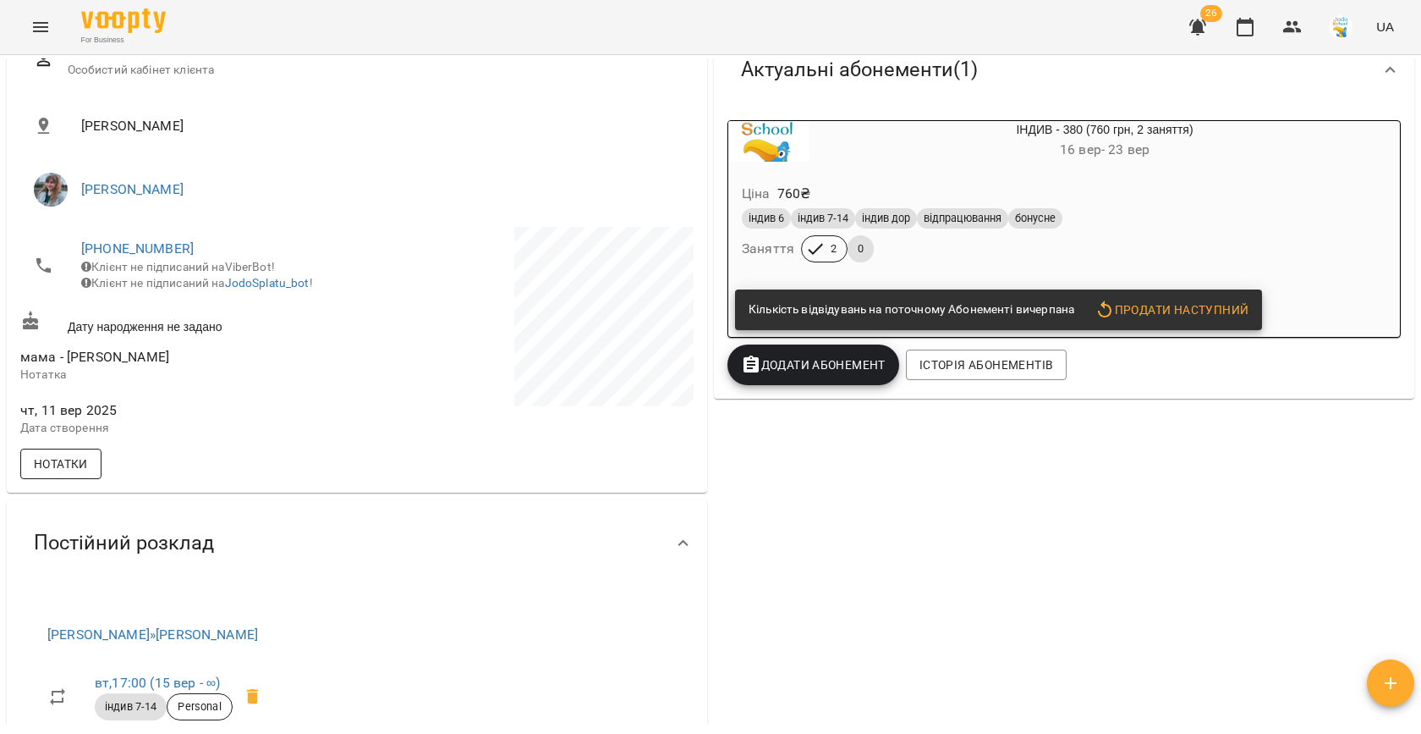
click at [80, 473] on span "Нотатки" at bounding box center [61, 463] width 54 height 20
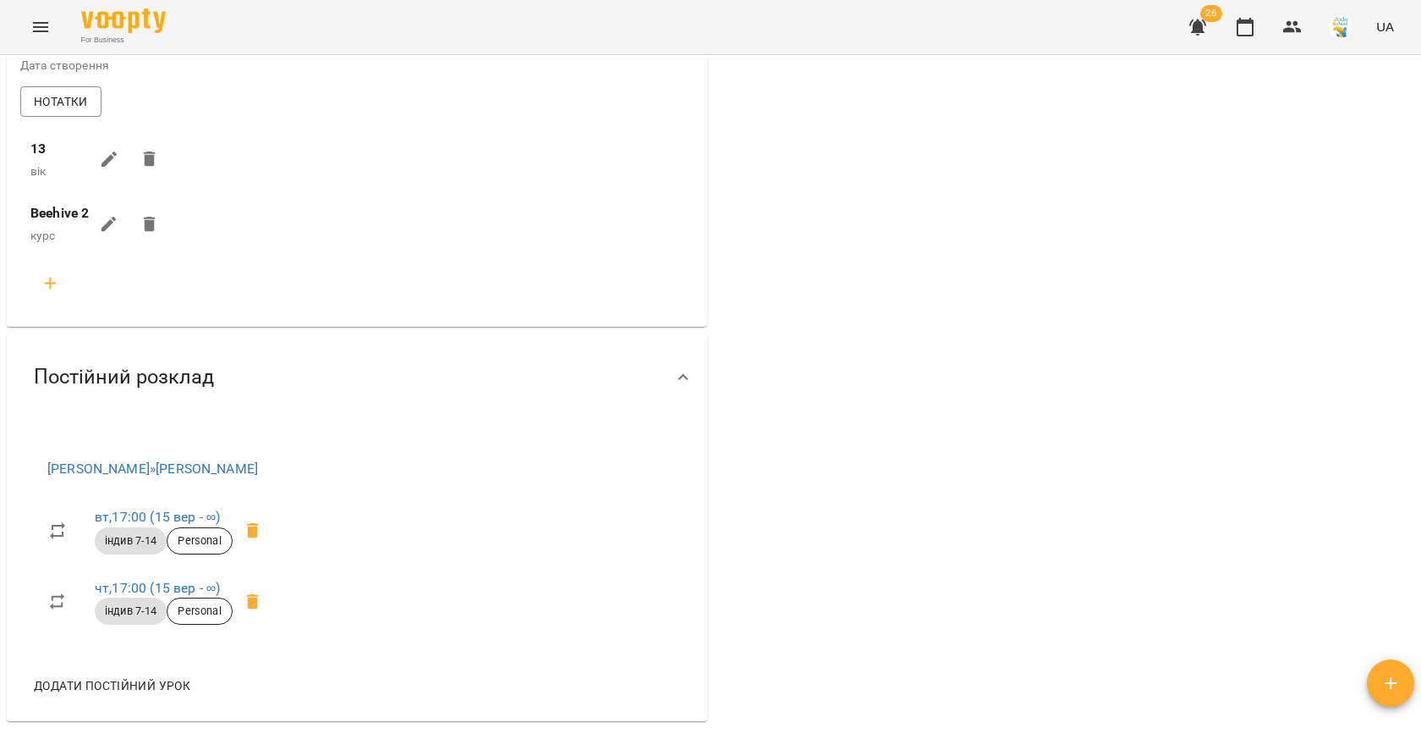
scroll to position [618, 0]
